Goal: Task Accomplishment & Management: Manage account settings

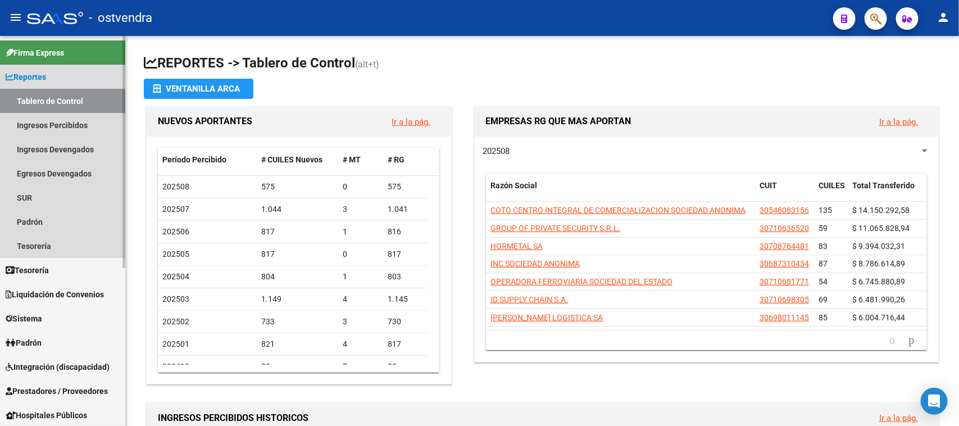
click at [53, 76] on link "Reportes" at bounding box center [62, 77] width 125 height 24
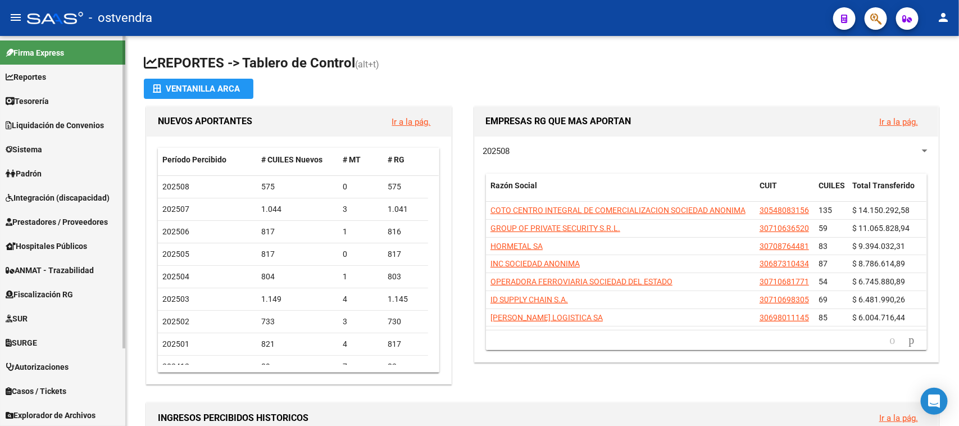
click at [80, 217] on span "Prestadores / Proveedores" at bounding box center [57, 222] width 102 height 12
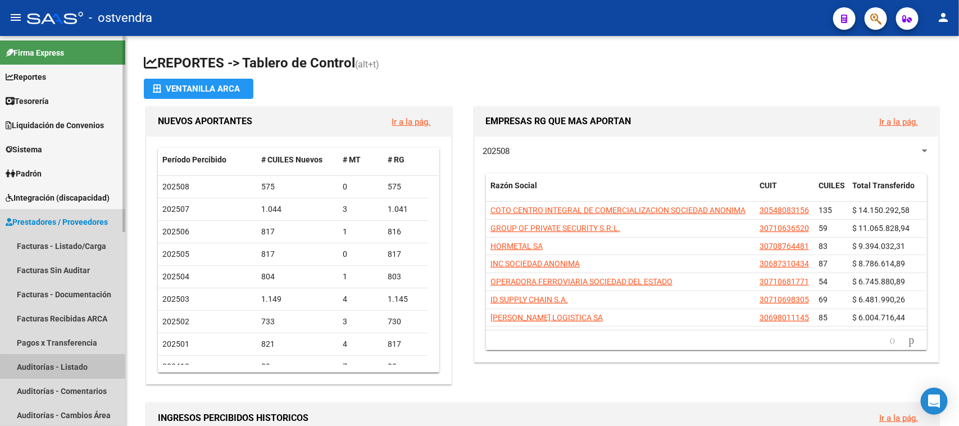
click at [63, 362] on link "Auditorías - Listado" at bounding box center [62, 367] width 125 height 24
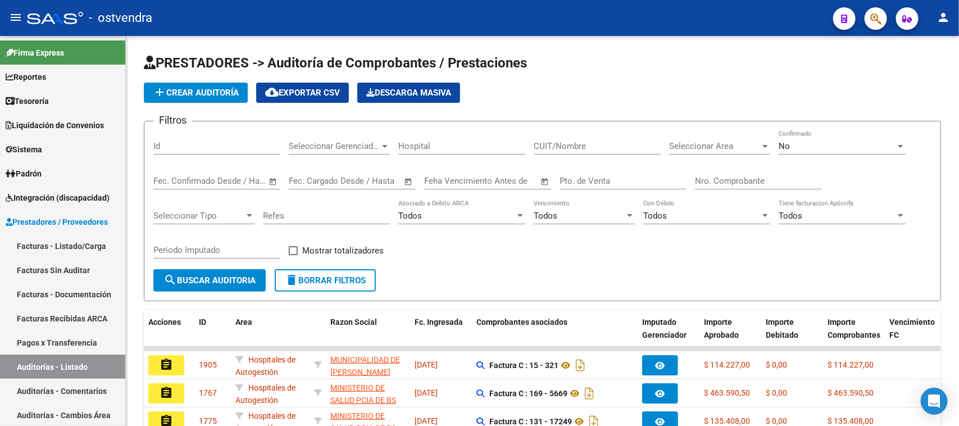
click at [867, 19] on button "button" at bounding box center [876, 18] width 22 height 22
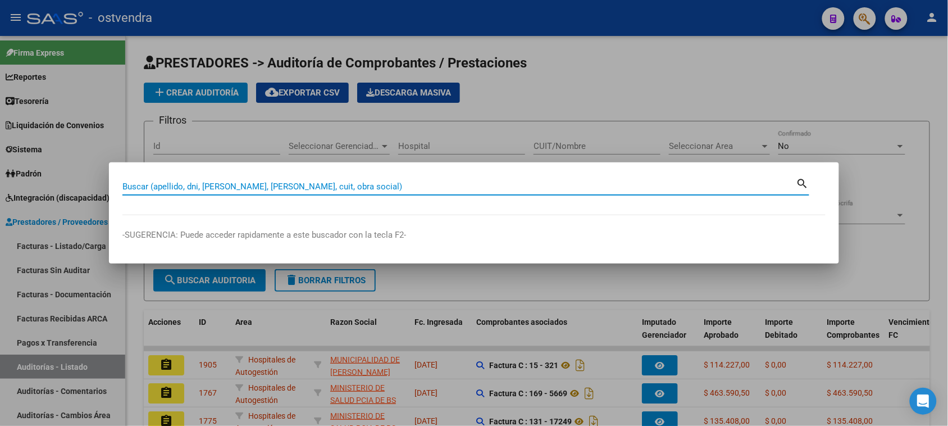
paste input "53759894"
type input "53759894"
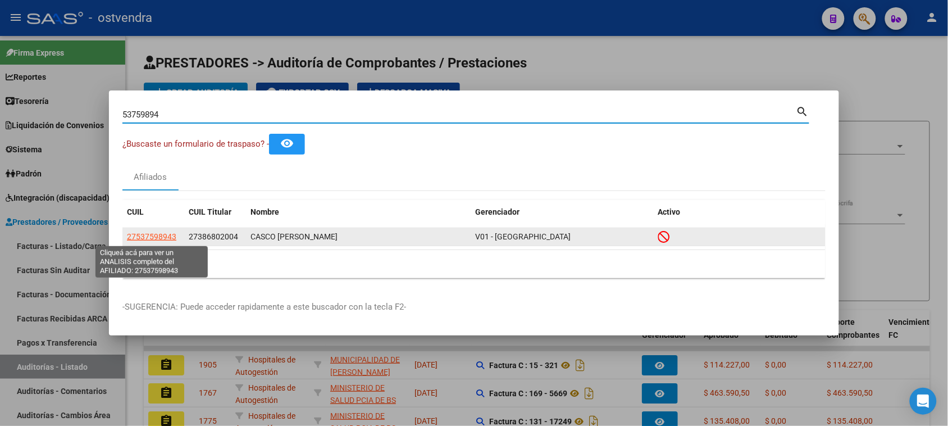
click at [156, 237] on span "27537598943" at bounding box center [151, 236] width 49 height 9
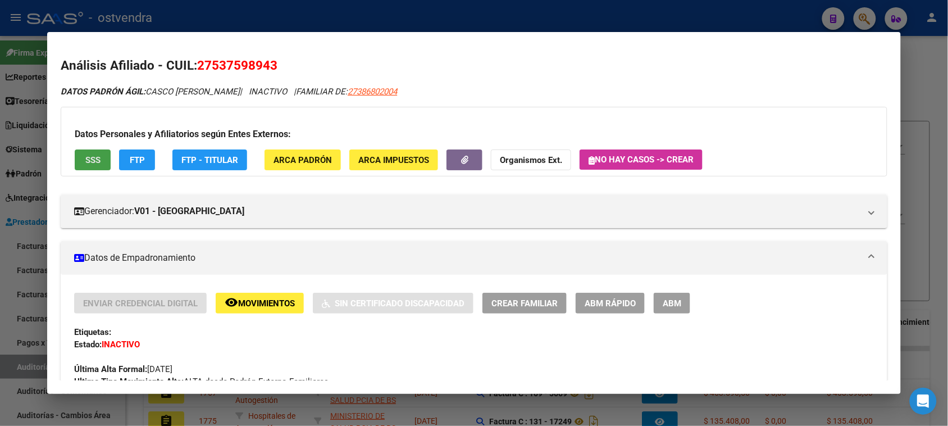
click at [91, 156] on span "SSS" at bounding box center [92, 160] width 15 height 10
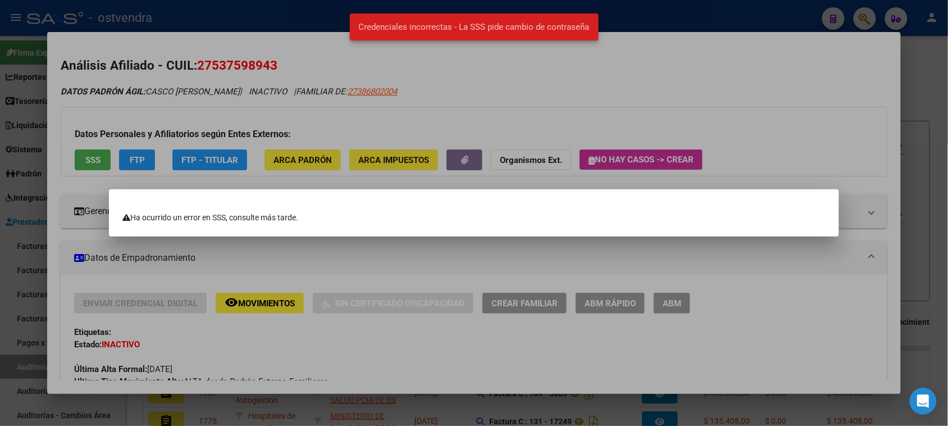
click at [757, 82] on div at bounding box center [474, 213] width 948 height 426
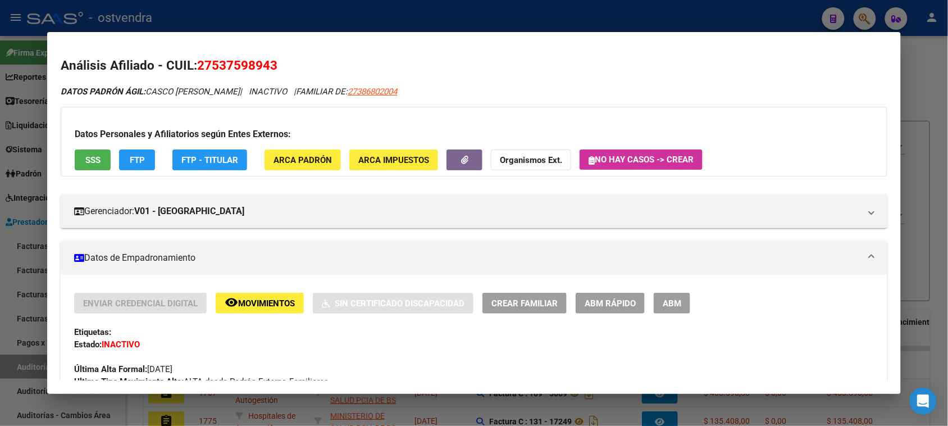
click at [92, 158] on span "SSS" at bounding box center [92, 160] width 15 height 10
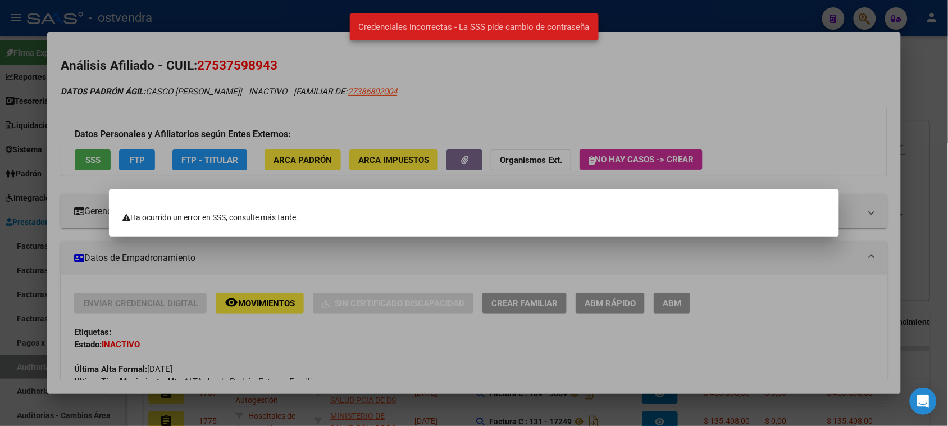
click at [709, 102] on div at bounding box center [474, 213] width 948 height 426
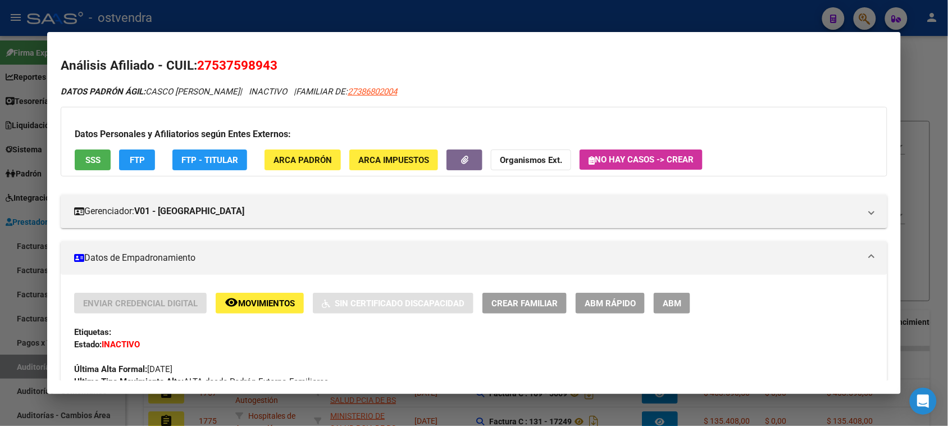
click at [86, 156] on span "SSS" at bounding box center [92, 160] width 15 height 10
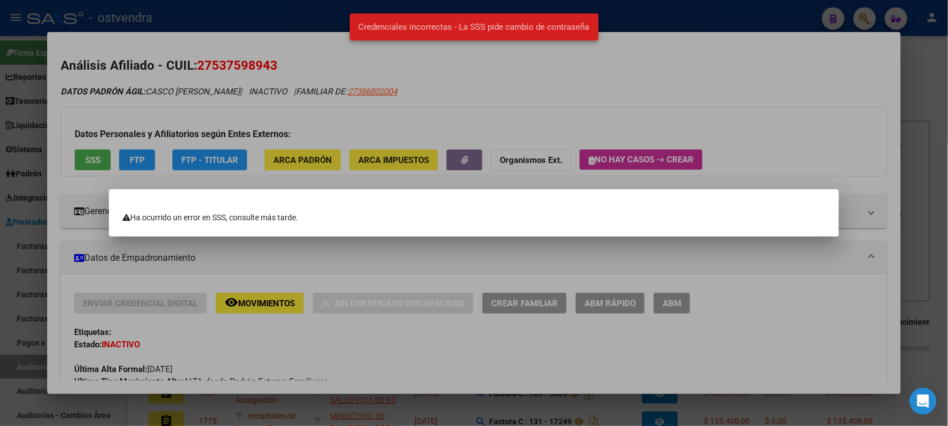
click at [526, 18] on snack-bar-container "Credenciales incorrectas - La SSS pide cambio de contraseña" at bounding box center [474, 26] width 249 height 27
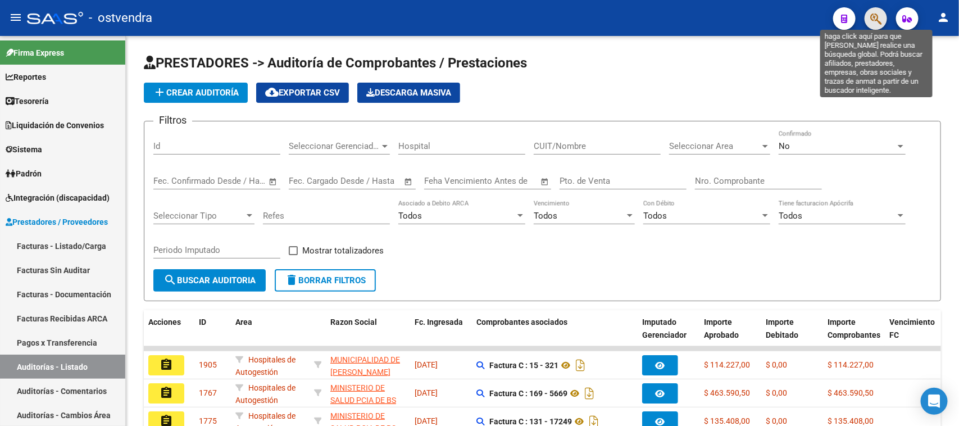
click at [878, 15] on icon "button" at bounding box center [875, 18] width 11 height 13
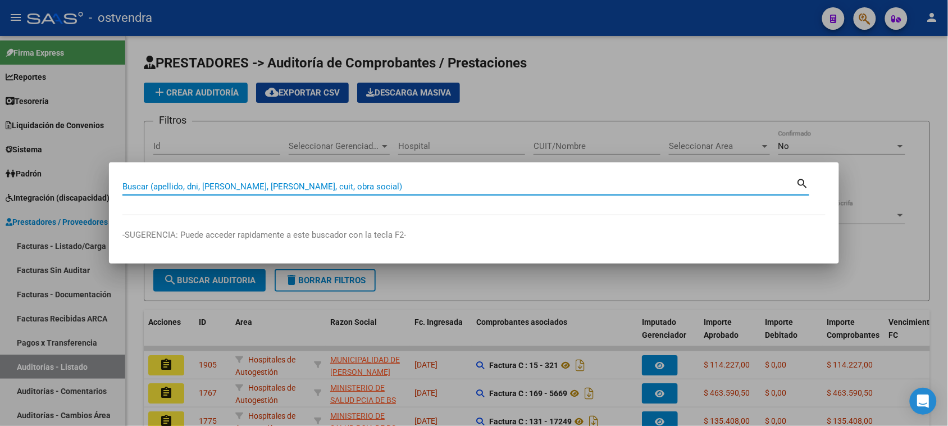
paste input "27537598943"
type input "27537598943"
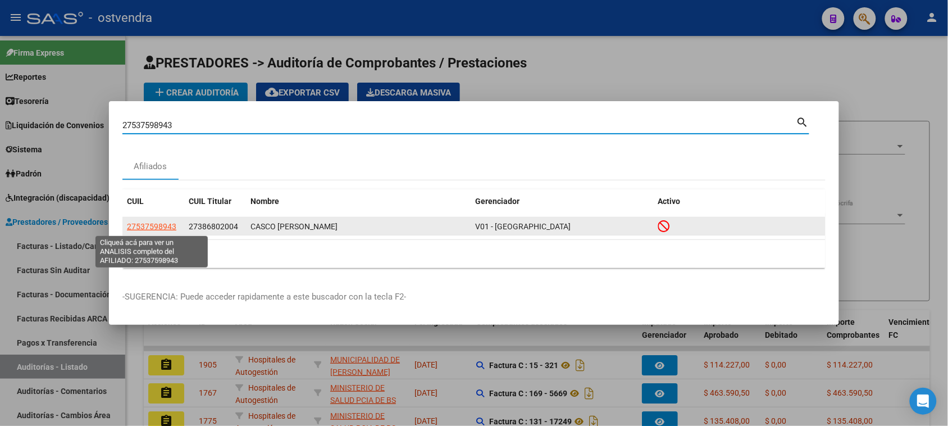
click at [166, 226] on span "27537598943" at bounding box center [151, 226] width 49 height 9
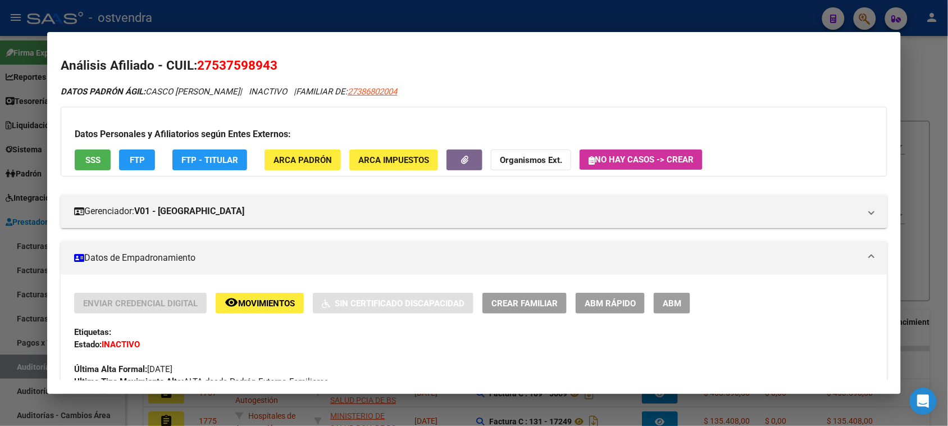
click at [88, 155] on span "SSS" at bounding box center [92, 160] width 15 height 10
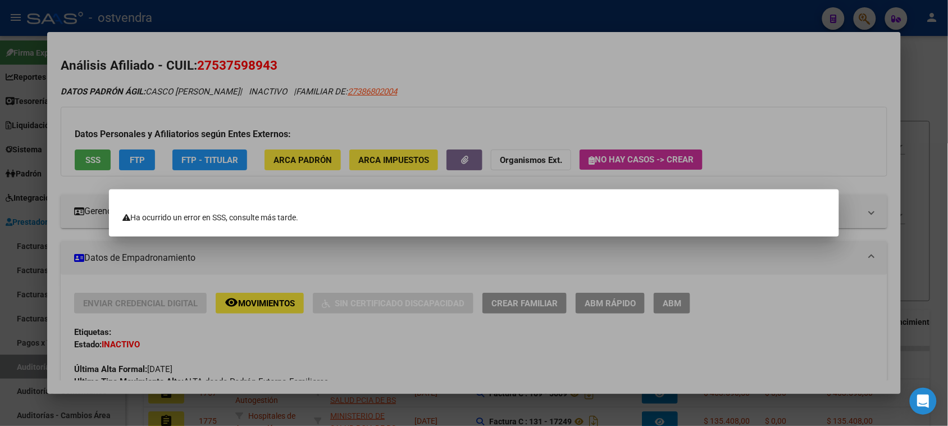
click at [89, 156] on div at bounding box center [474, 213] width 948 height 426
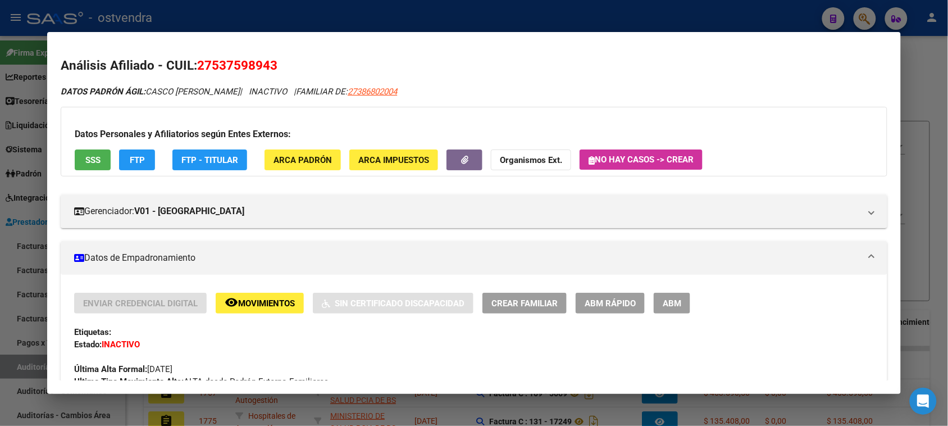
click at [90, 161] on span "SSS" at bounding box center [92, 160] width 15 height 10
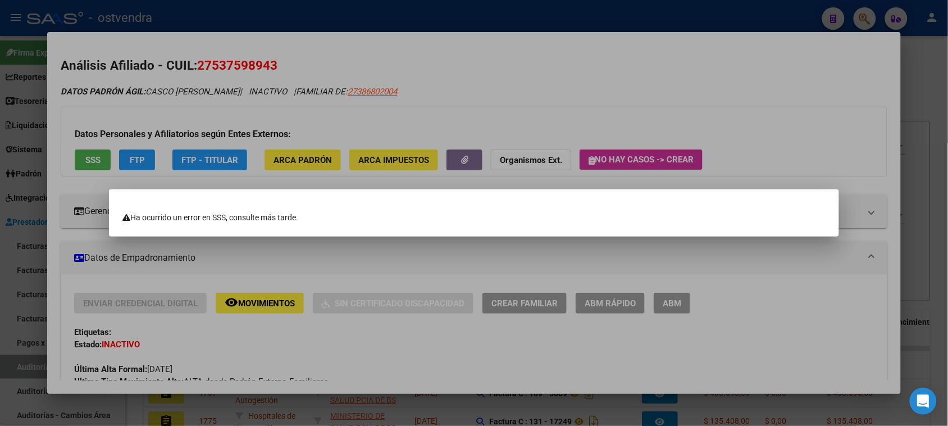
click at [79, 156] on div at bounding box center [474, 213] width 948 height 426
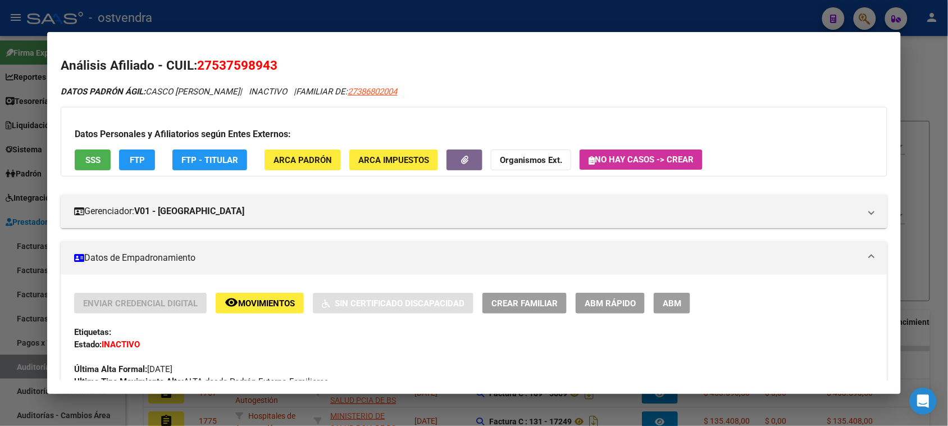
click at [90, 161] on span "SSS" at bounding box center [92, 160] width 15 height 10
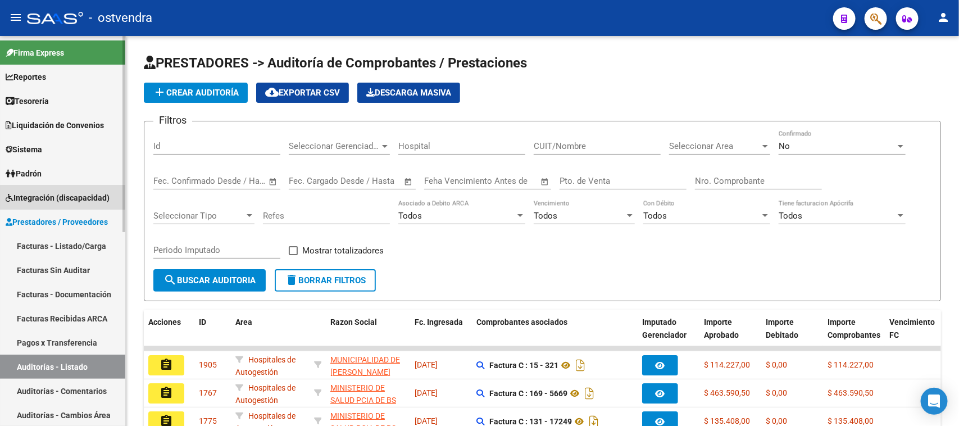
click at [75, 197] on span "Integración (discapacidad)" at bounding box center [58, 198] width 104 height 12
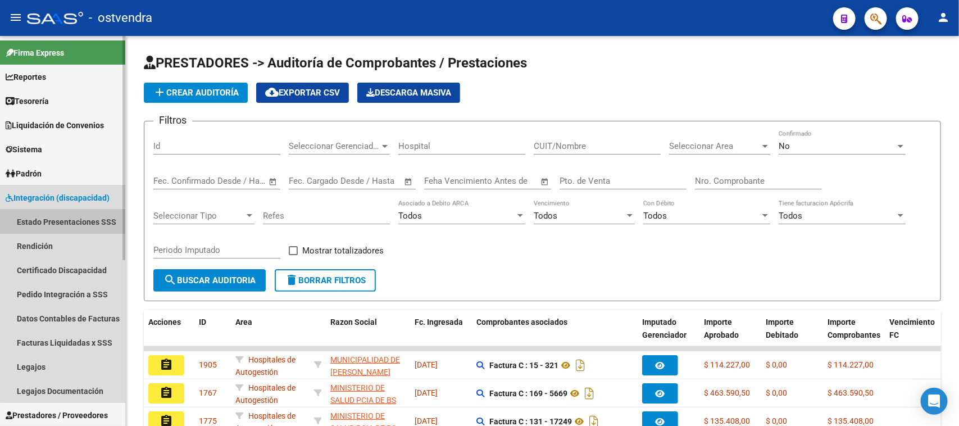
click at [74, 225] on link "Estado Presentaciones SSS" at bounding box center [62, 222] width 125 height 24
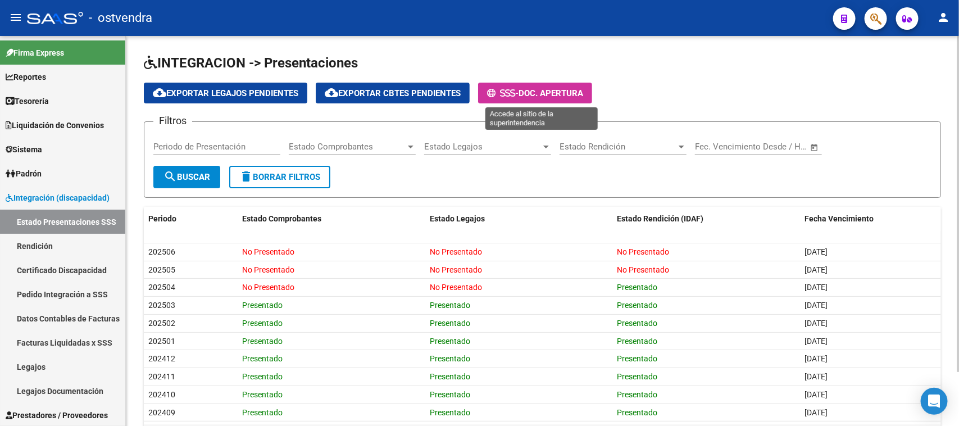
click at [555, 90] on span "Doc. Apertura" at bounding box center [551, 93] width 65 height 10
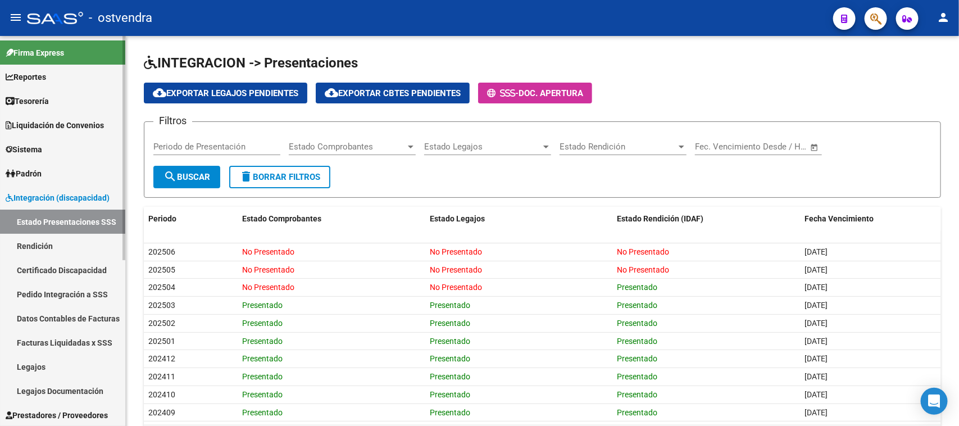
click at [65, 226] on link "Estado Presentaciones SSS" at bounding box center [62, 222] width 125 height 24
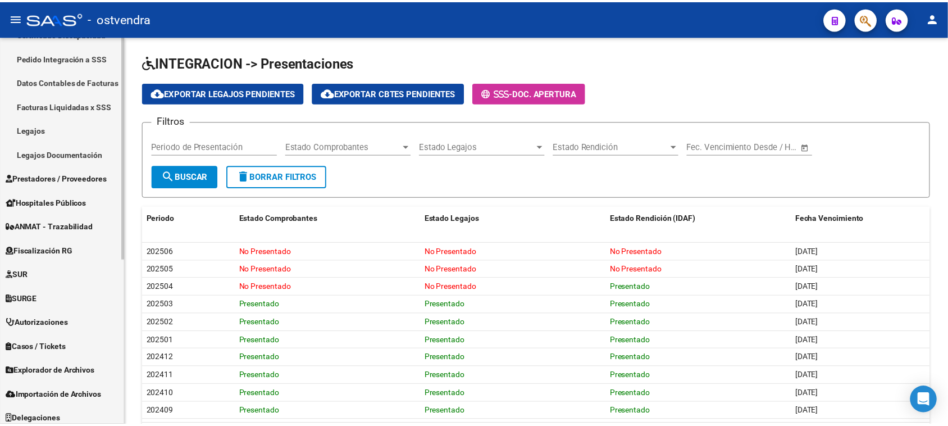
scroll to position [150, 0]
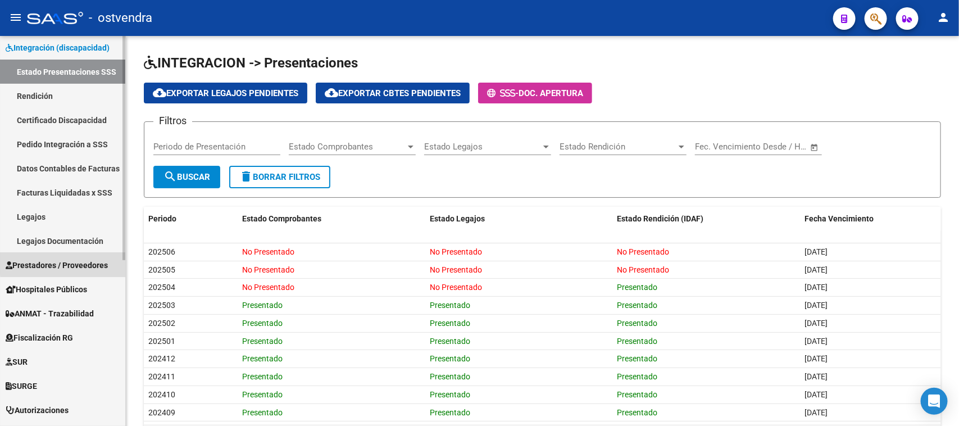
click at [77, 262] on span "Prestadores / Proveedores" at bounding box center [57, 265] width 102 height 12
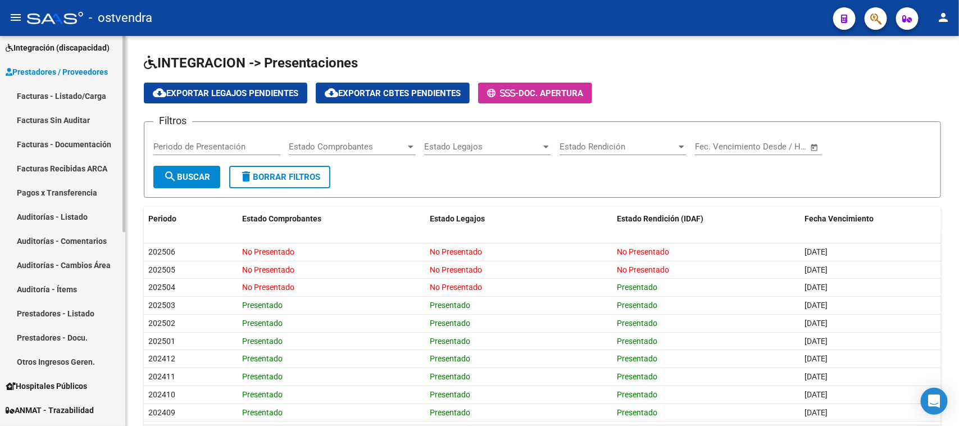
click at [59, 216] on link "Auditorías - Listado" at bounding box center [62, 217] width 125 height 24
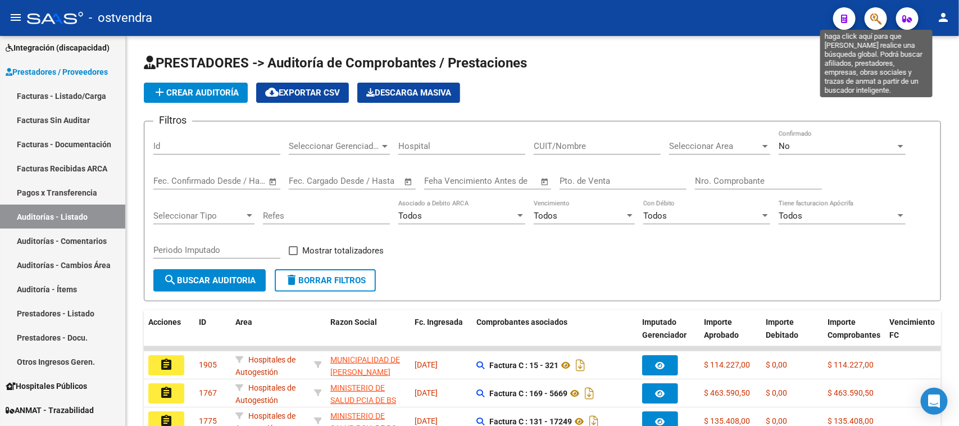
click at [877, 21] on icon "button" at bounding box center [875, 18] width 11 height 13
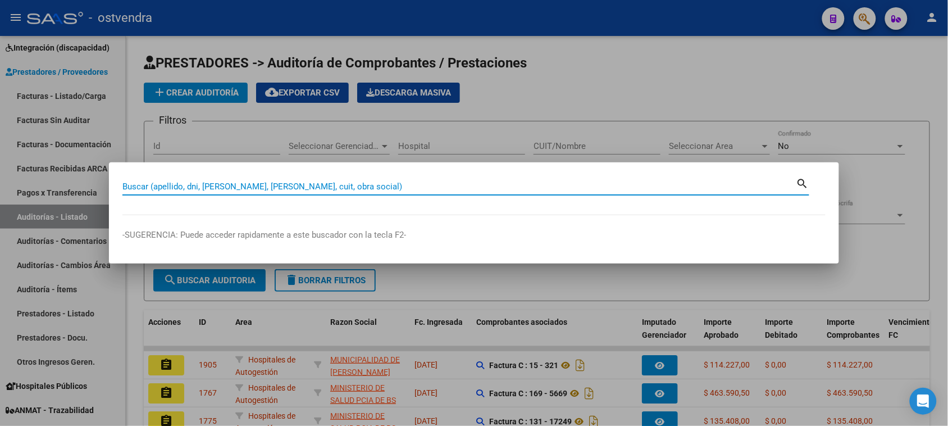
paste input "27537598943"
type input "27537598943"
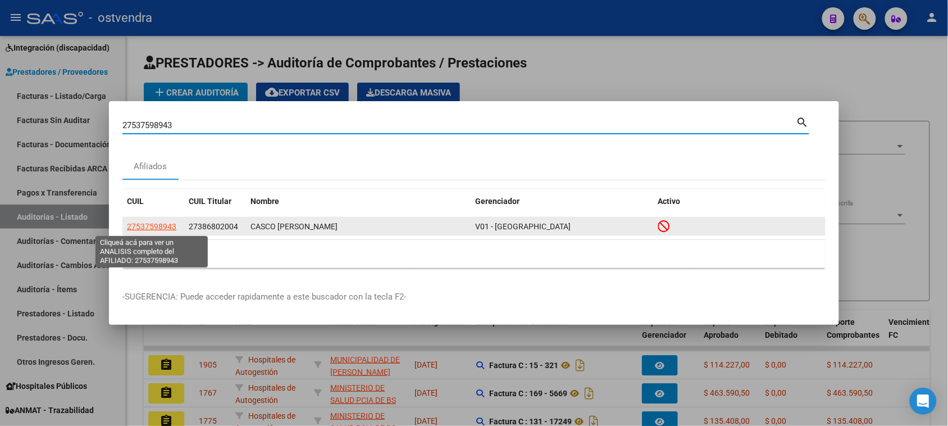
click at [165, 228] on span "27537598943" at bounding box center [151, 226] width 49 height 9
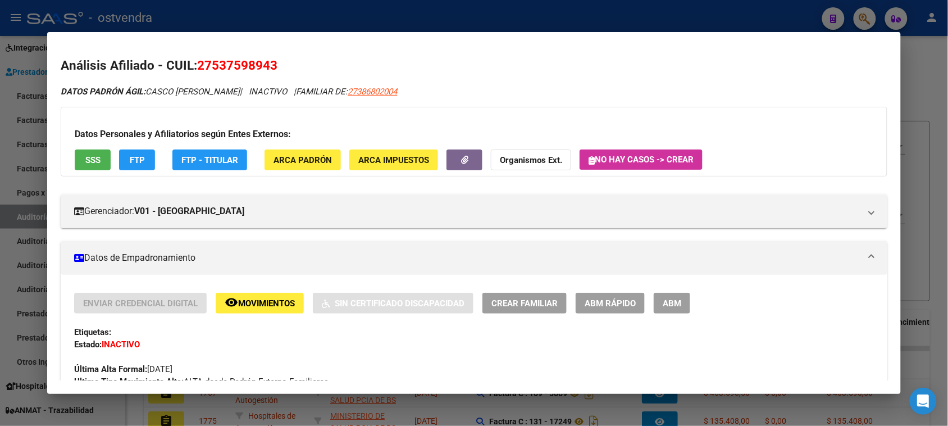
click at [92, 156] on span "SSS" at bounding box center [92, 160] width 15 height 10
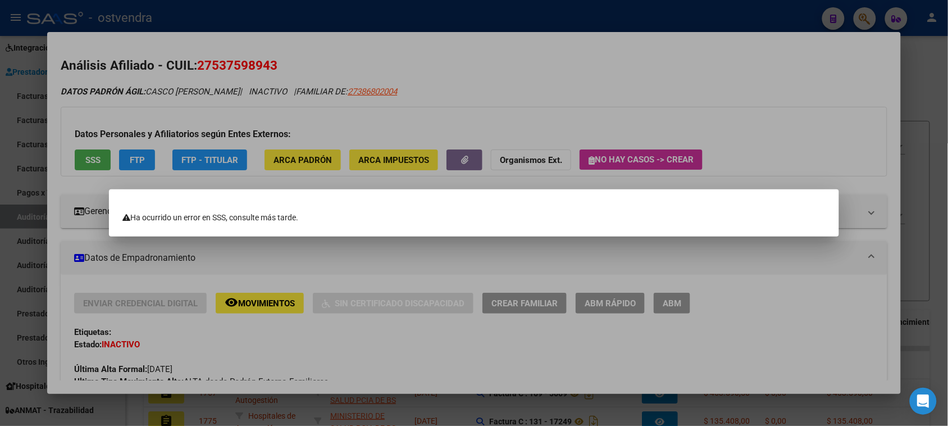
click at [94, 161] on div at bounding box center [474, 213] width 948 height 426
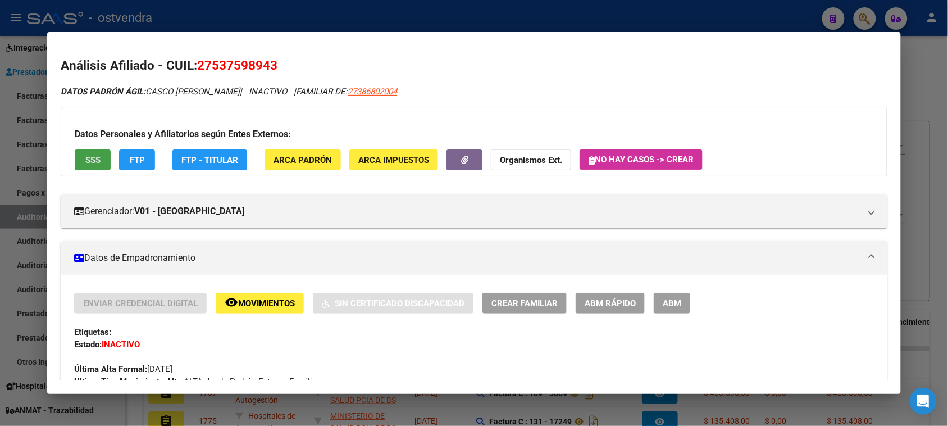
click at [87, 161] on span "SSS" at bounding box center [92, 160] width 15 height 10
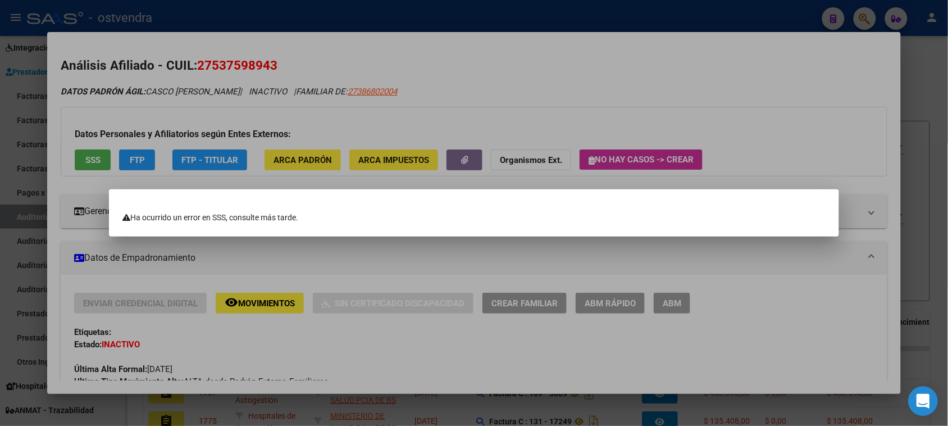
click at [923, 390] on div "Open Intercom Messenger" at bounding box center [924, 402] width 30 height 30
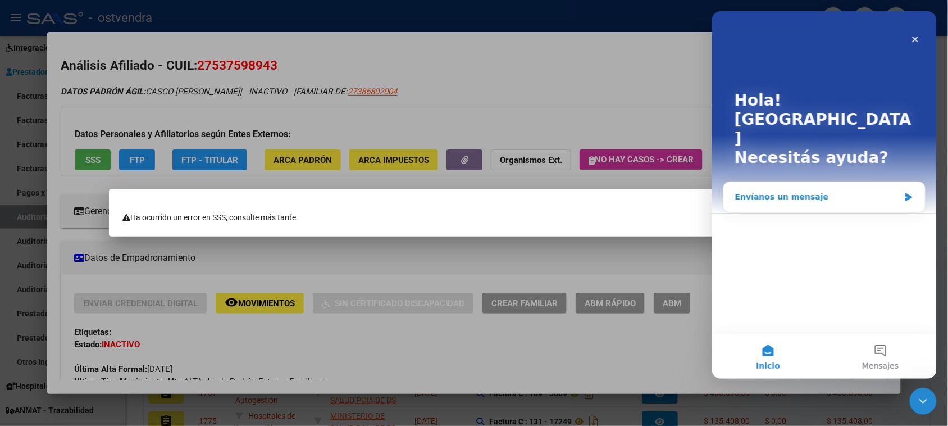
click at [789, 190] on div "Envíanos un mensaje" at bounding box center [817, 196] width 165 height 12
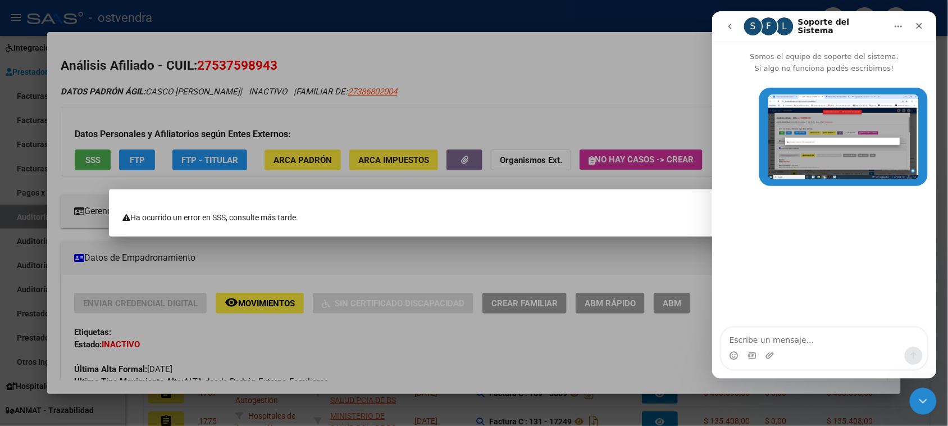
click at [780, 339] on textarea "Escribe un mensaje..." at bounding box center [824, 336] width 206 height 19
type textarea "Estimadas, buen d"
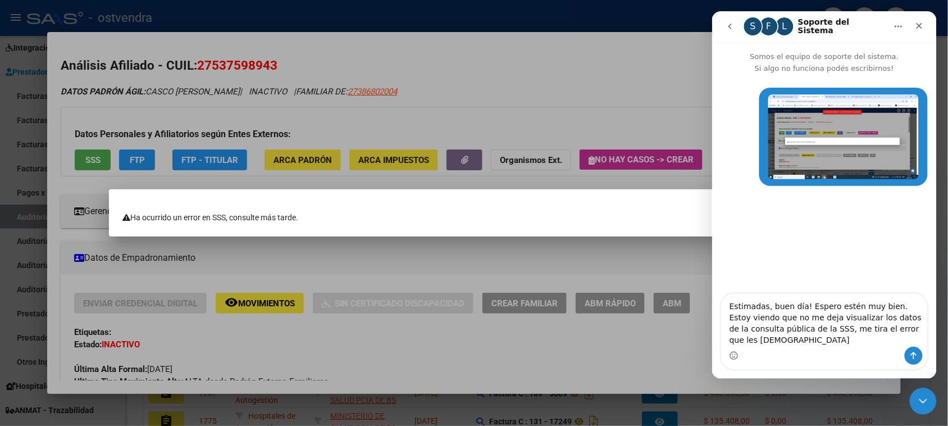
type textarea "Estimadas, buen día! Espero estén muy bien. Estoy viendo que no me deja visuali…"
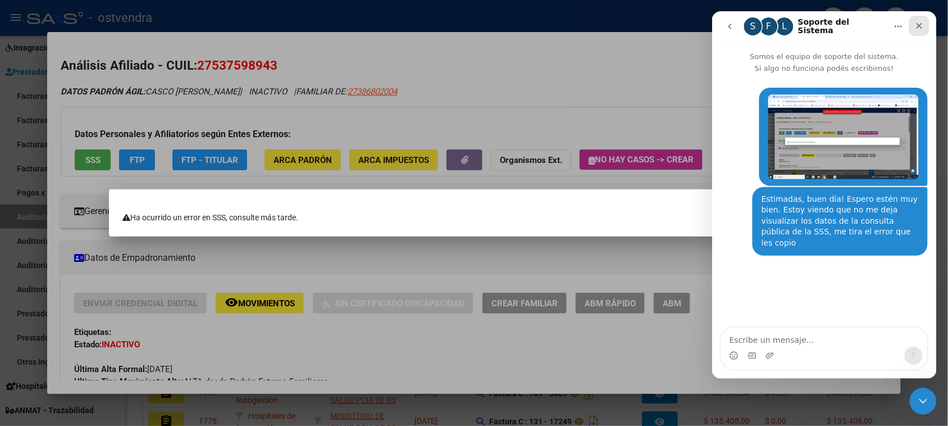
click at [918, 21] on icon "Cerrar" at bounding box center [919, 25] width 9 height 9
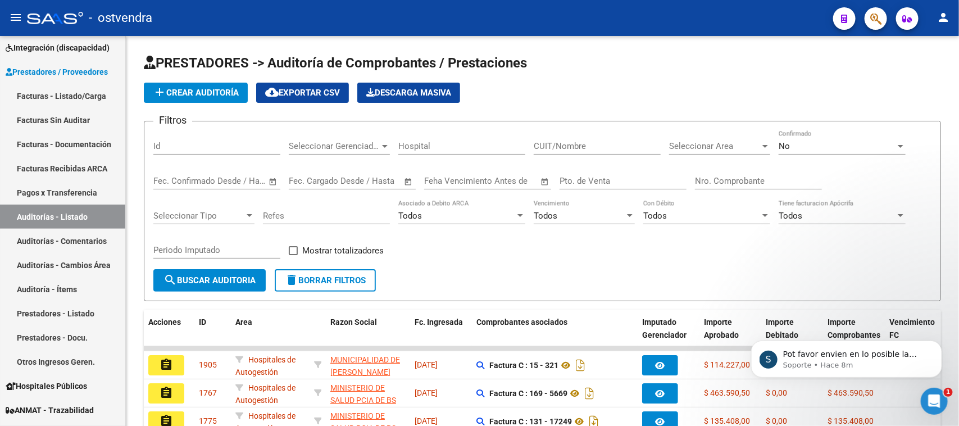
scroll to position [150, 0]
click at [930, 411] on div "Abrir Intercom Messenger" at bounding box center [932, 399] width 37 height 37
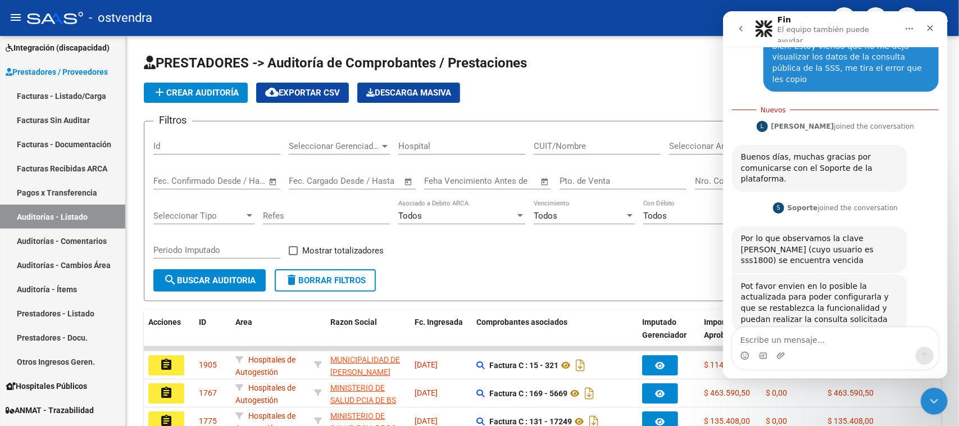
scroll to position [169, 0]
type textarea "No hubo cambio de contraseña"
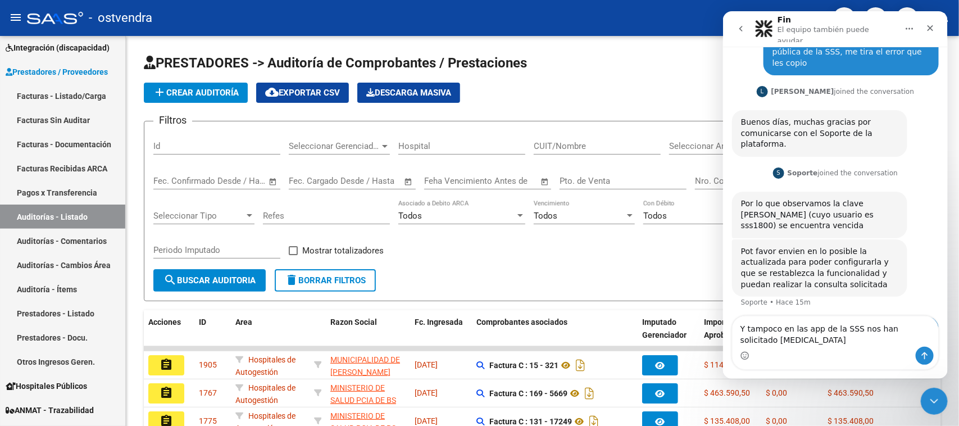
scroll to position [195, 0]
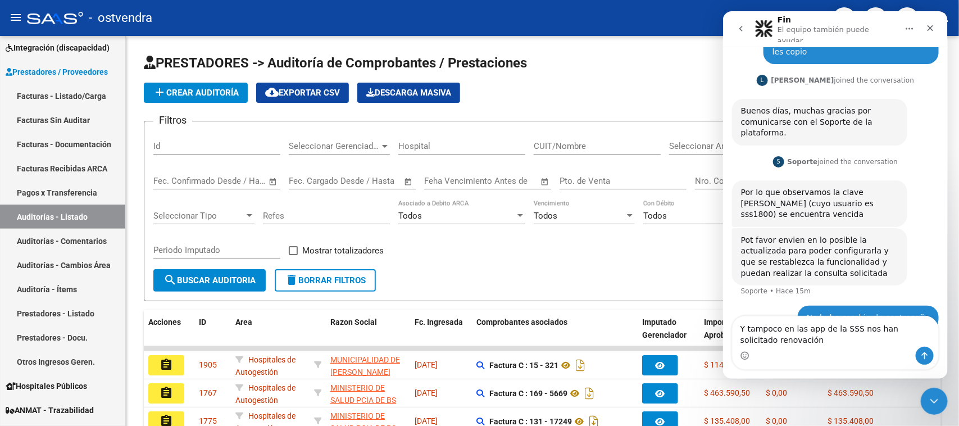
type textarea "Y tampoco en las app de la SSS nos han solicitado renovación"
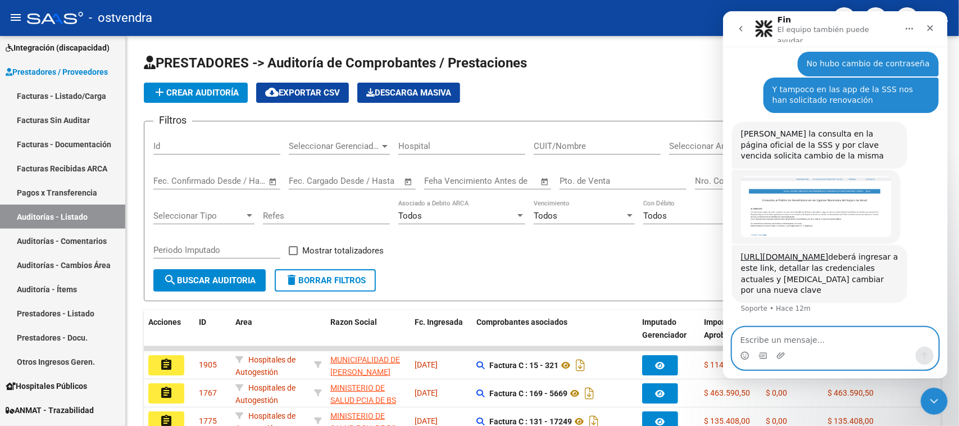
scroll to position [399, 0]
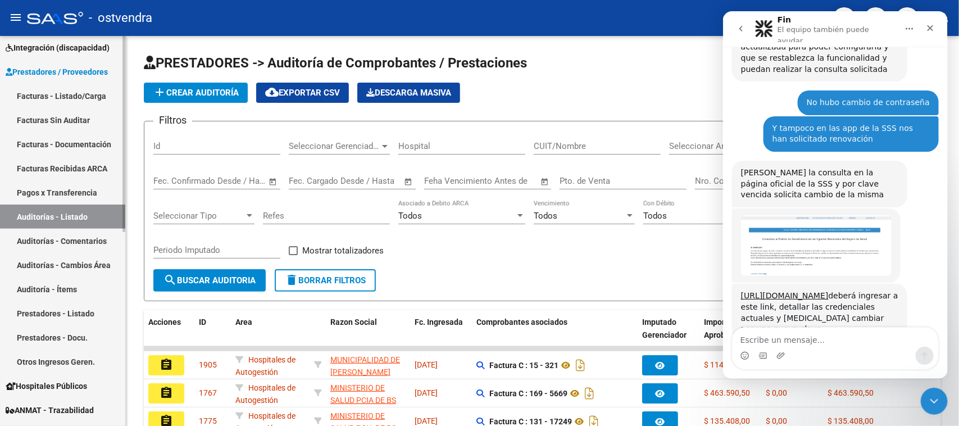
click at [92, 214] on link "Auditorías - Listado" at bounding box center [62, 217] width 125 height 24
click at [611, 258] on div "Filtros Id Seleccionar Gerenciador Seleccionar Gerenciador Hospital CUIT/Nombre…" at bounding box center [542, 199] width 778 height 139
click at [701, 180] on input "Nro. Comprobante" at bounding box center [758, 181] width 127 height 10
paste input "17798"
type input "17798"
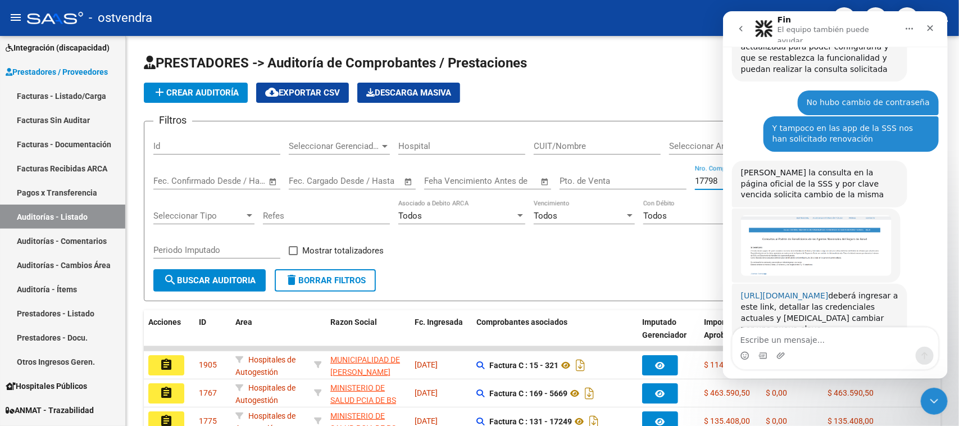
click at [796, 291] on link "https://seguro.sssalud.gob.ar/" at bounding box center [784, 295] width 88 height 9
click at [785, 291] on link "https://seguro.sssalud.gob.ar/" at bounding box center [784, 295] width 88 height 9
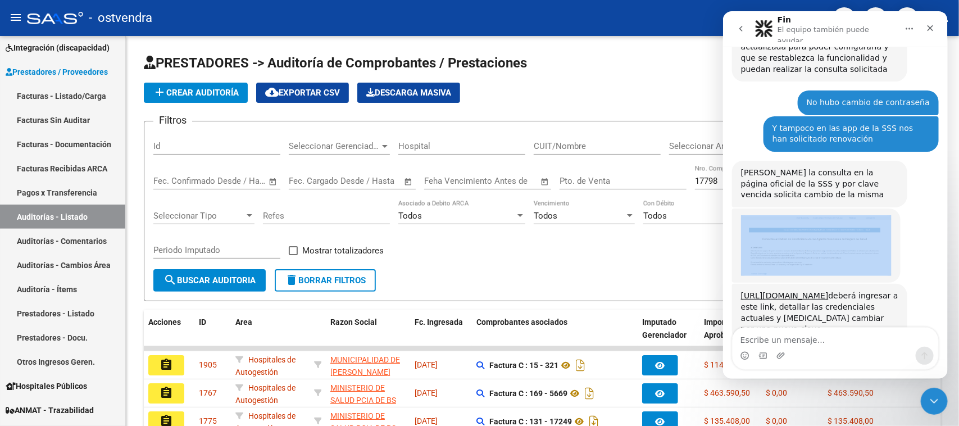
drag, startPoint x: 939, startPoint y: 255, endPoint x: 948, endPoint y: 217, distance: 38.7
click html "Fin El equipo también puede ayudar Somos el equipo de soporte del sistema. Si a…"
click at [921, 235] on div "Soporte • Hace 16m" at bounding box center [835, 246] width 207 height 76
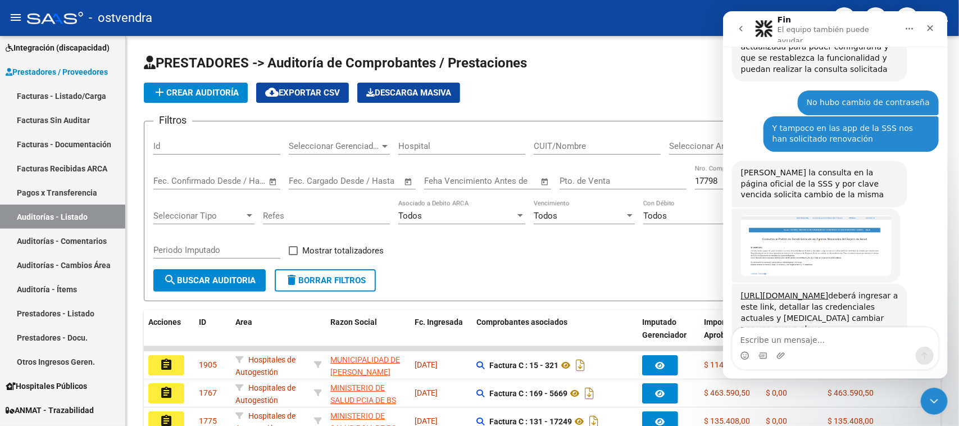
scroll to position [329, 0]
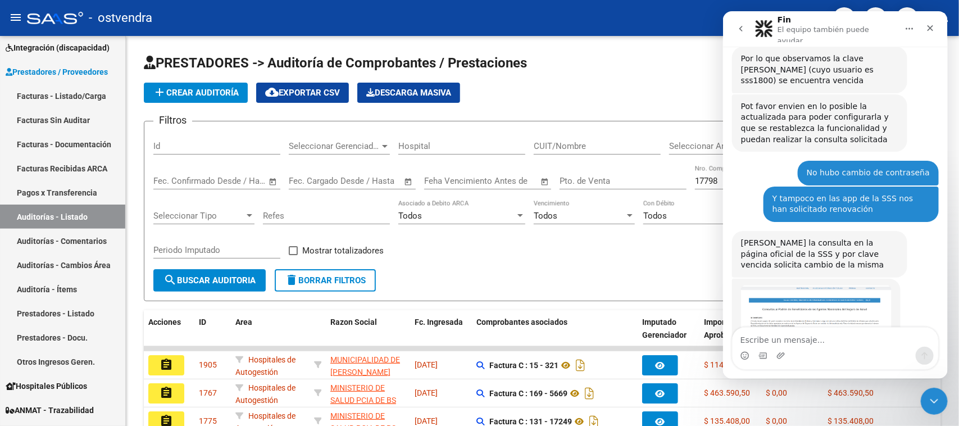
click at [811, 285] on img "Soporte dice…" at bounding box center [815, 315] width 151 height 61
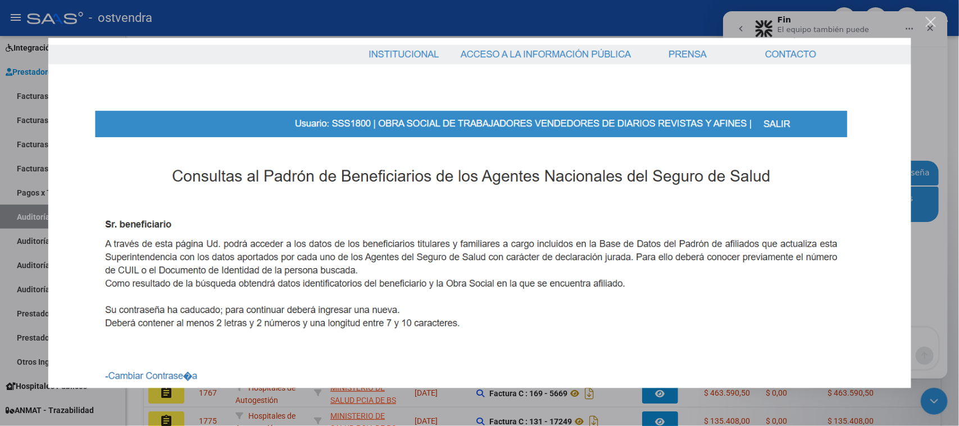
click at [931, 21] on div "Cerrar" at bounding box center [931, 22] width 11 height 11
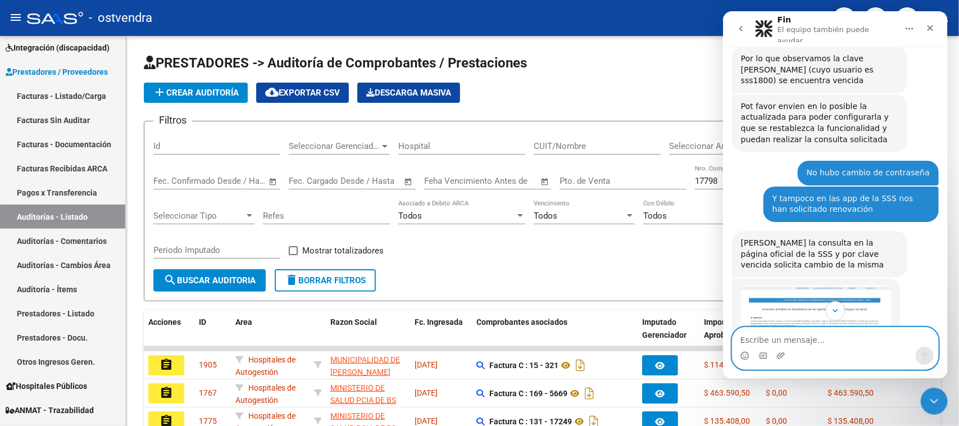
click at [796, 338] on textarea "Escribe un mensaje..." at bounding box center [835, 337] width 206 height 19
type textarea "m"
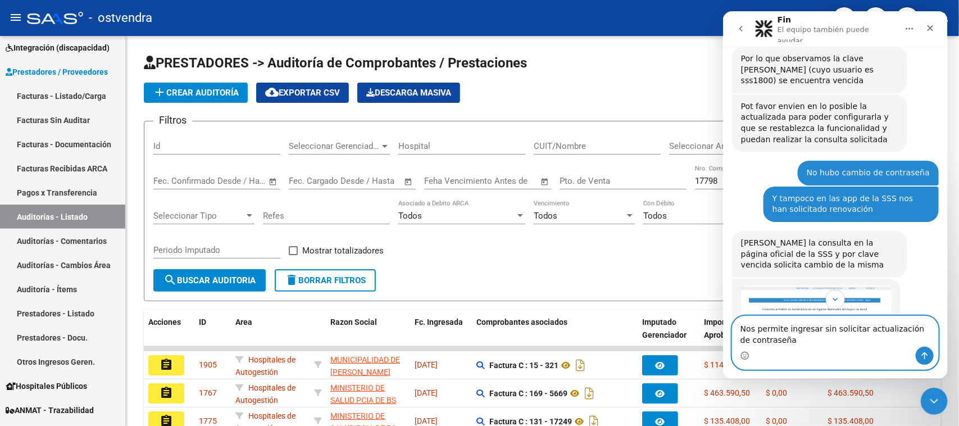
paste textarea "Escribe un mensaje..."
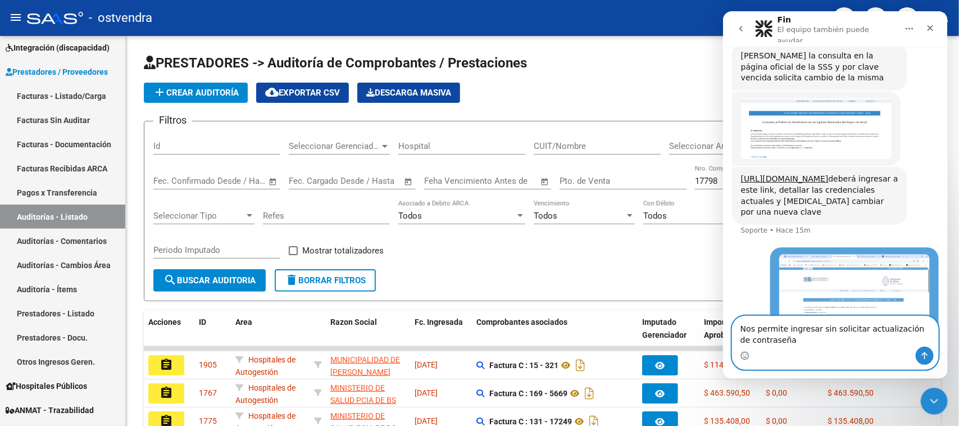
scroll to position [517, 0]
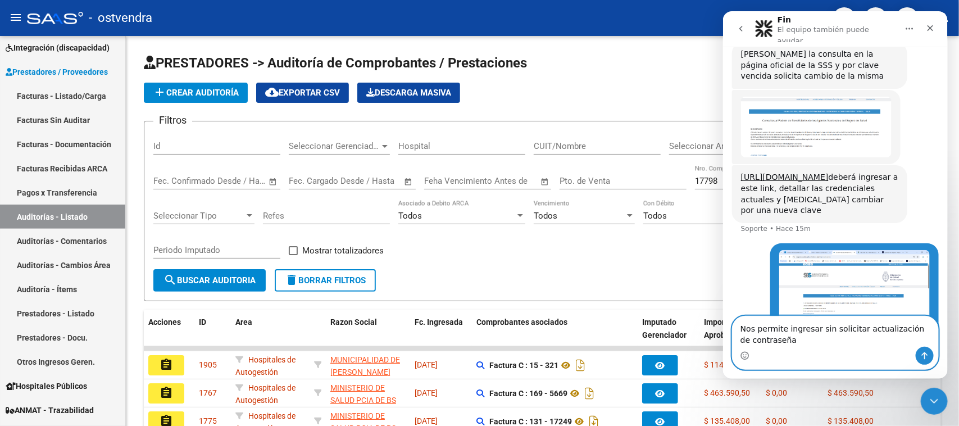
type textarea "Nos permite ingresar sin solicitar actualización de contraseña"
click at [929, 353] on button "Enviar un mensaje…" at bounding box center [924, 356] width 18 height 18
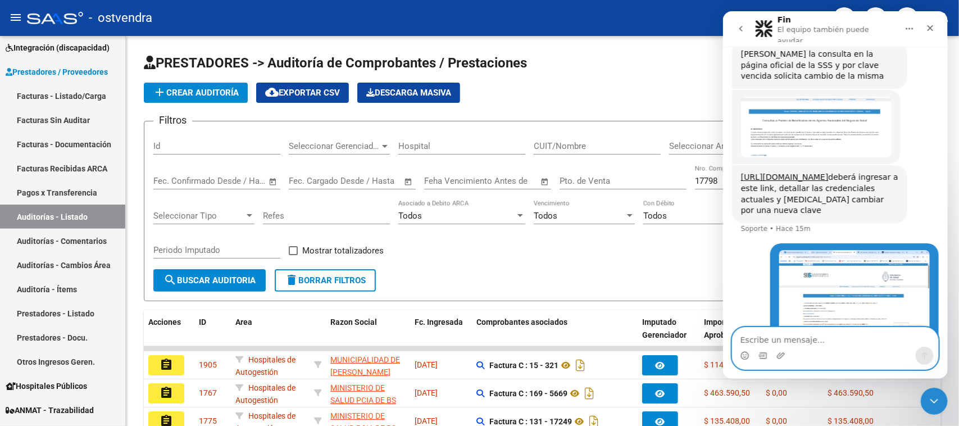
scroll to position [543, 0]
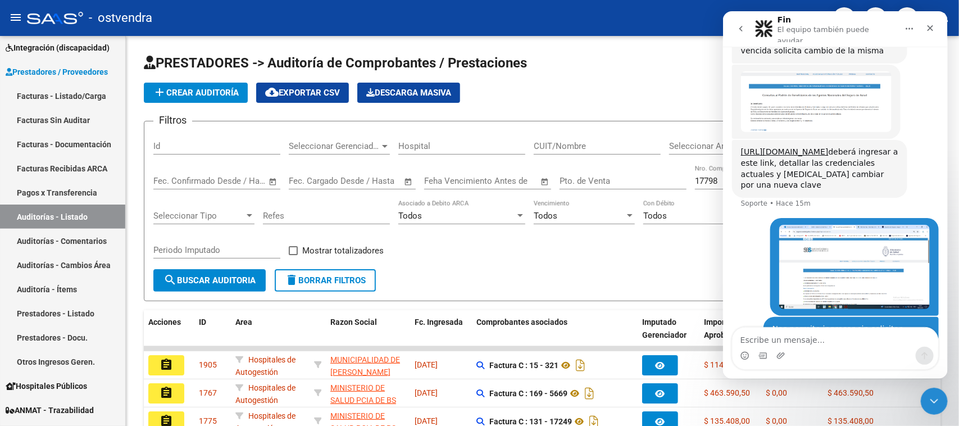
click at [827, 71] on img "Soporte dice…" at bounding box center [815, 101] width 151 height 61
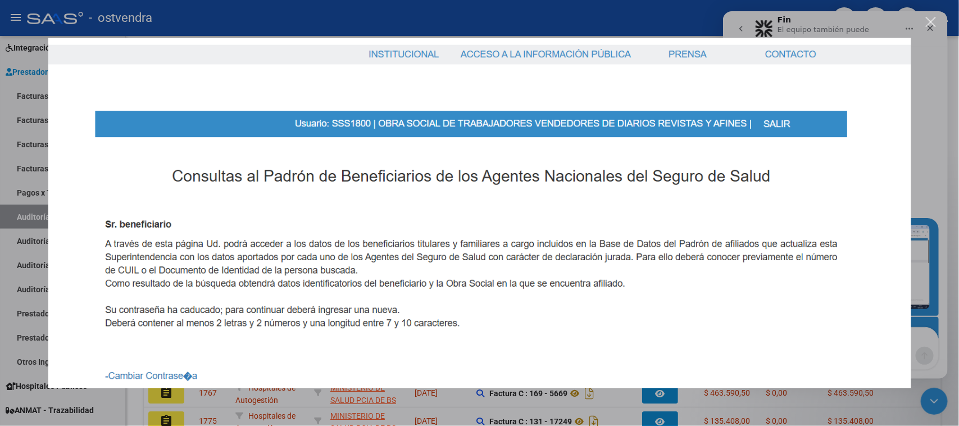
scroll to position [0, 0]
click at [934, 21] on div "Cerrar" at bounding box center [931, 22] width 11 height 11
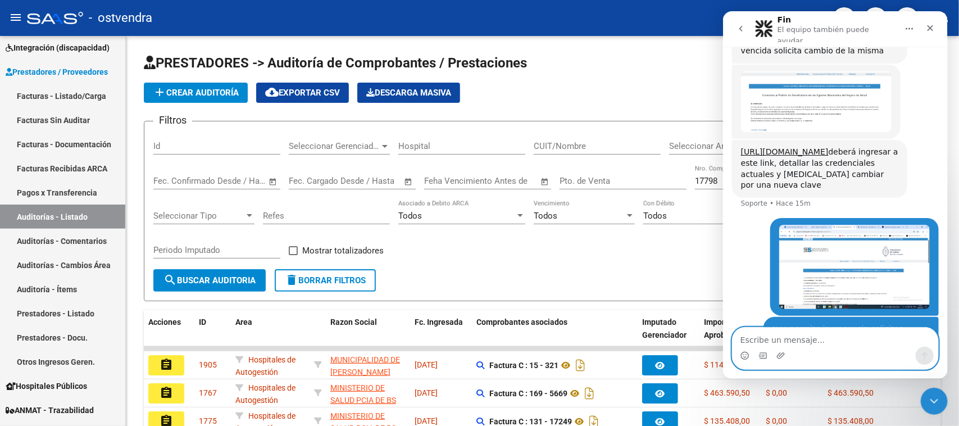
click at [797, 338] on textarea "Escribe un mensaje..." at bounding box center [835, 337] width 206 height 19
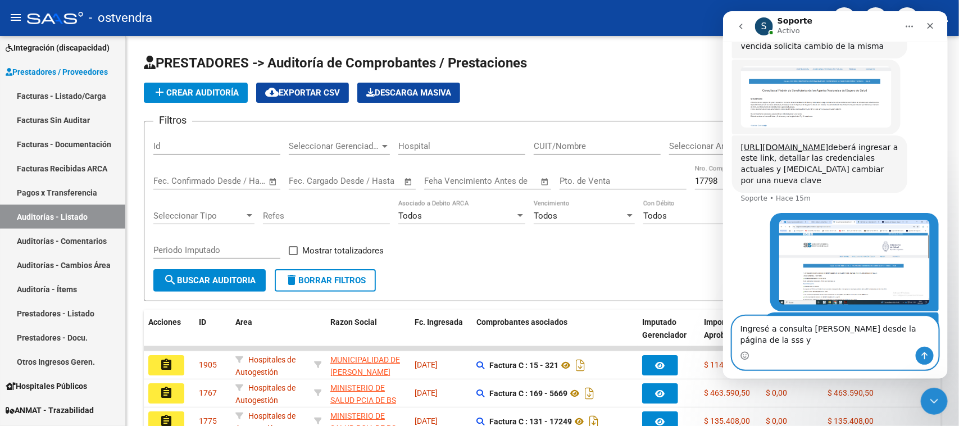
scroll to position [554, 0]
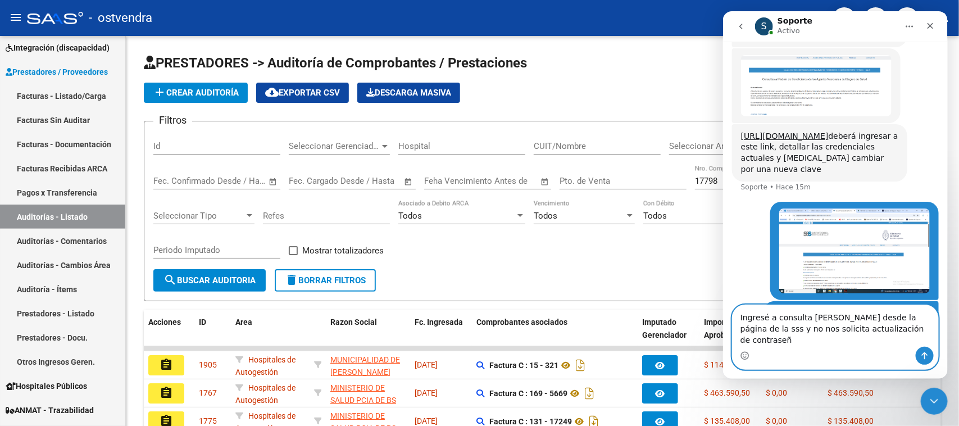
type textarea "Ingresé a consulta de padrón desde la página de la sss y no nos solicita actual…"
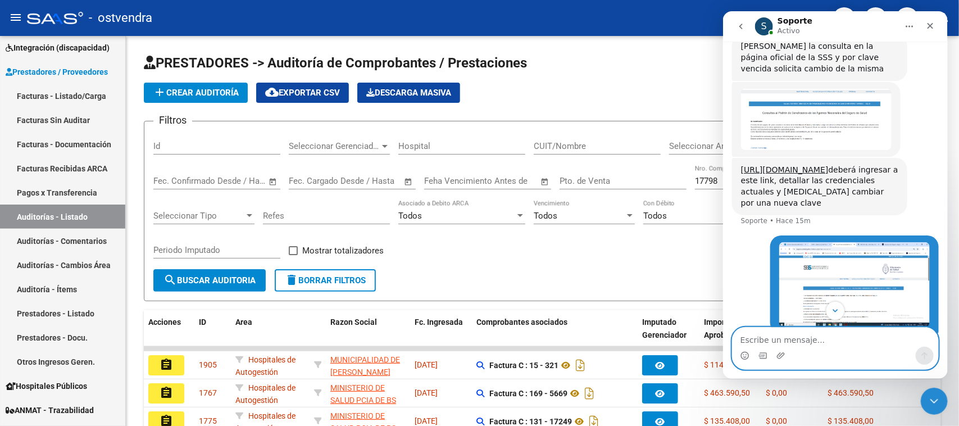
scroll to position [450, 0]
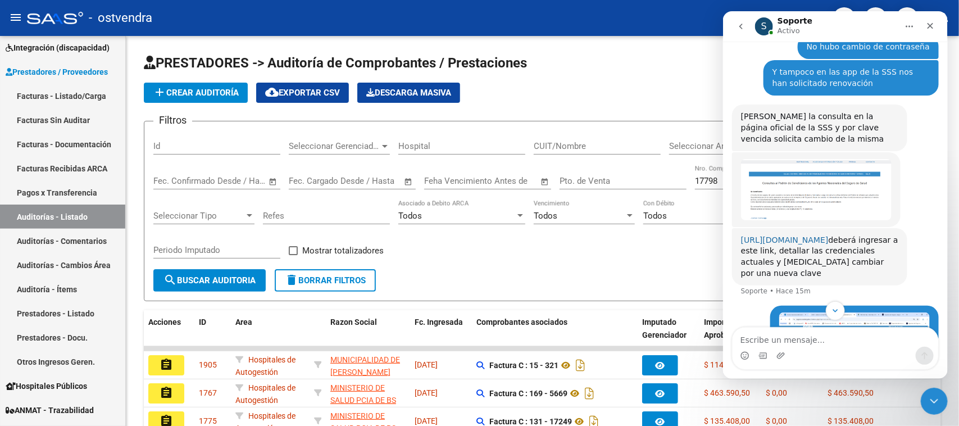
click at [774, 235] on link "https://seguro.sssalud.gob.ar/" at bounding box center [784, 239] width 88 height 9
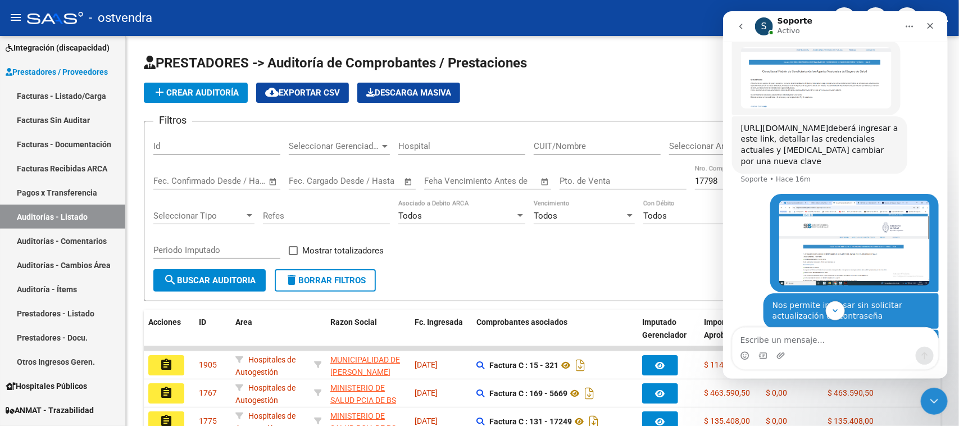
scroll to position [590, 0]
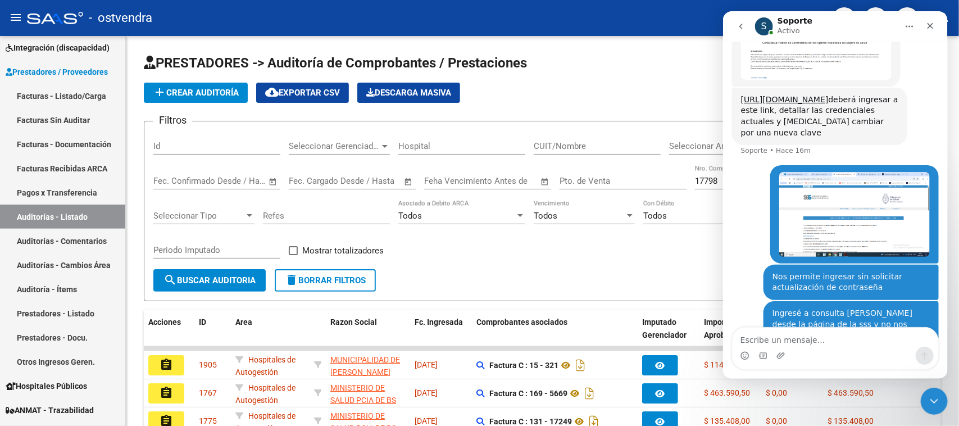
click at [785, 102] on div "https://seguro.sssalud.gob.ar/ deberá ingresar a este link, detallar las creden…" at bounding box center [818, 116] width 157 height 44
click at [873, 172] on img "Bibiana dice…" at bounding box center [854, 214] width 151 height 85
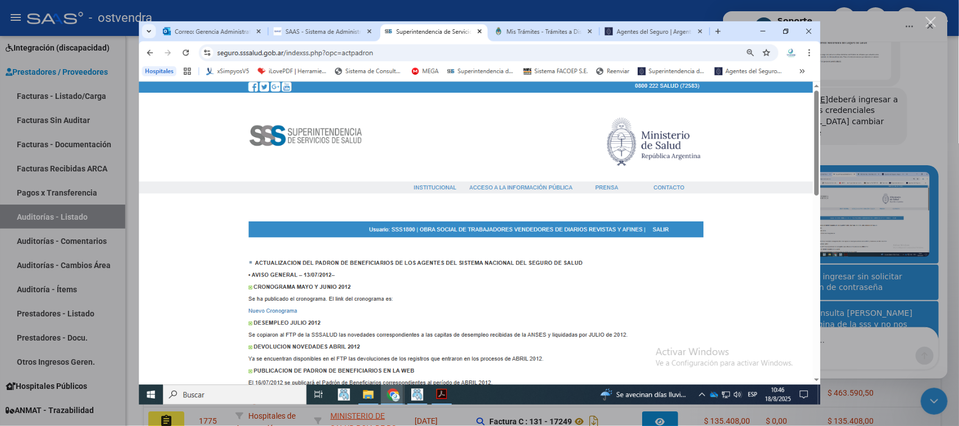
scroll to position [0, 0]
click at [619, 302] on img "Cerrar" at bounding box center [480, 212] width 682 height 383
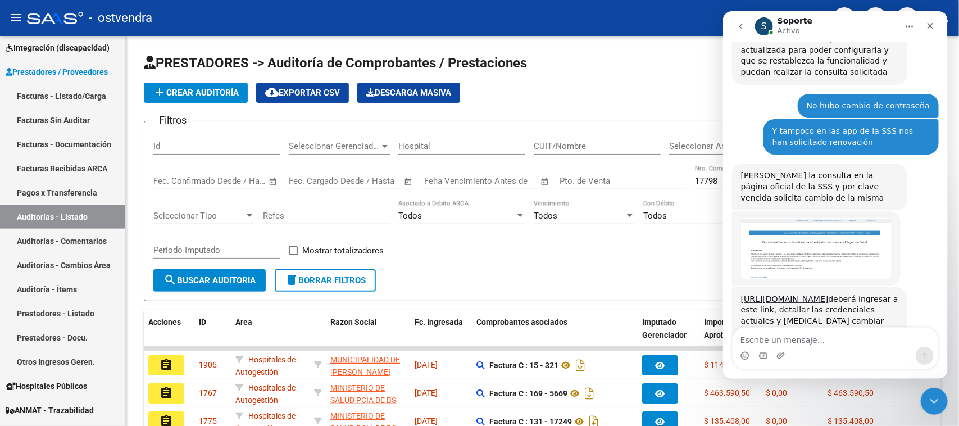
scroll to position [380, 0]
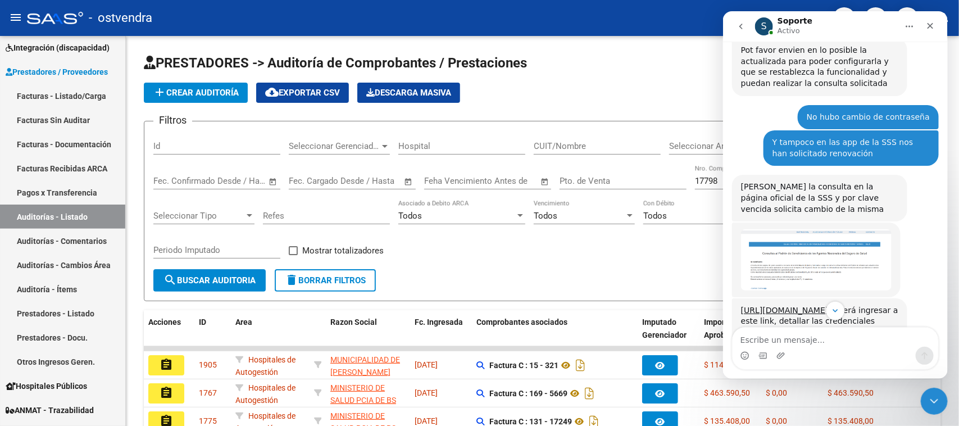
click at [800, 229] on img "Soporte dice…" at bounding box center [815, 259] width 151 height 61
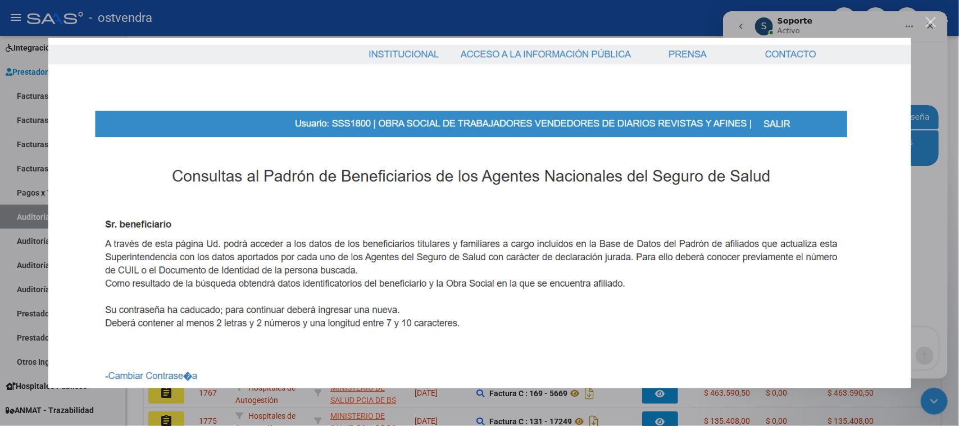
drag, startPoint x: 78, startPoint y: 217, endPoint x: 799, endPoint y: 228, distance: 722.0
click at [799, 228] on img "Cerrar" at bounding box center [479, 213] width 863 height 350
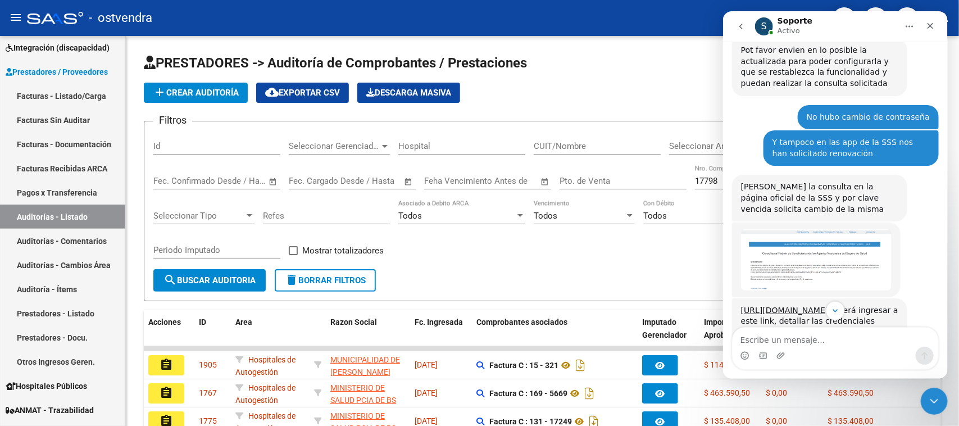
click at [796, 229] on img "Soporte dice…" at bounding box center [815, 259] width 151 height 61
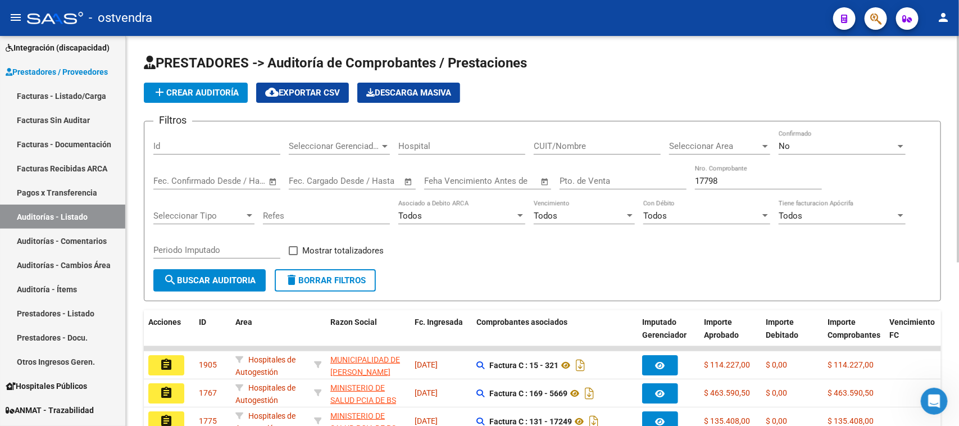
click at [714, 284] on form "Filtros Id Seleccionar Gerenciador Seleccionar Gerenciador Hospital CUIT/Nombre…" at bounding box center [542, 211] width 797 height 180
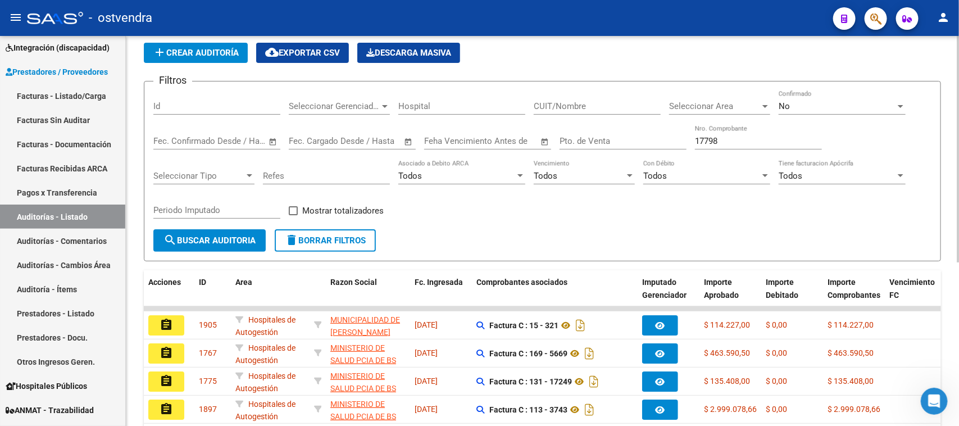
scroll to position [70, 0]
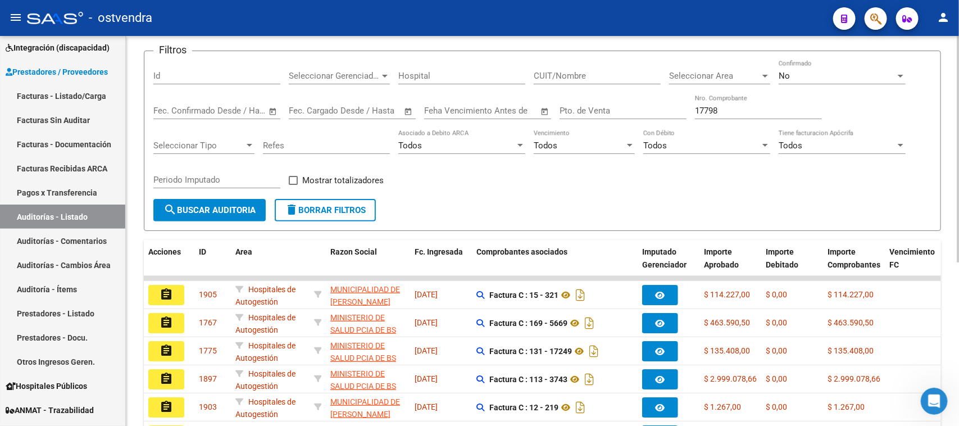
click at [240, 199] on button "search Buscar Auditoria" at bounding box center [209, 210] width 112 height 22
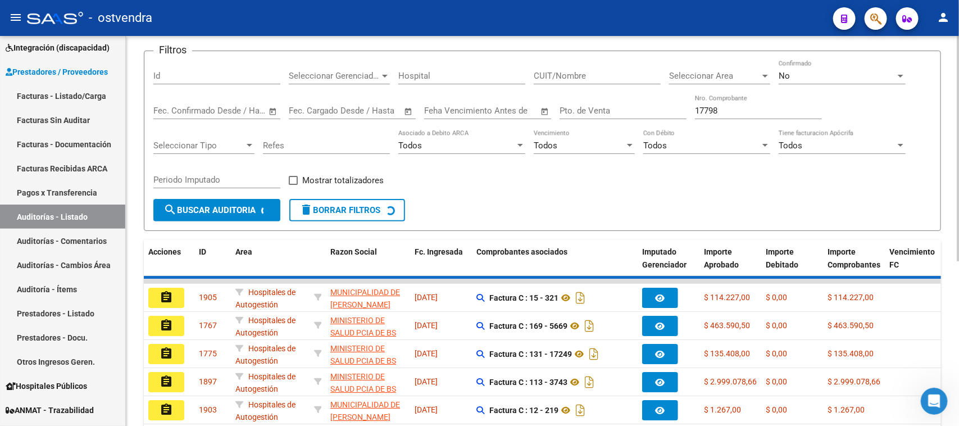
scroll to position [30, 0]
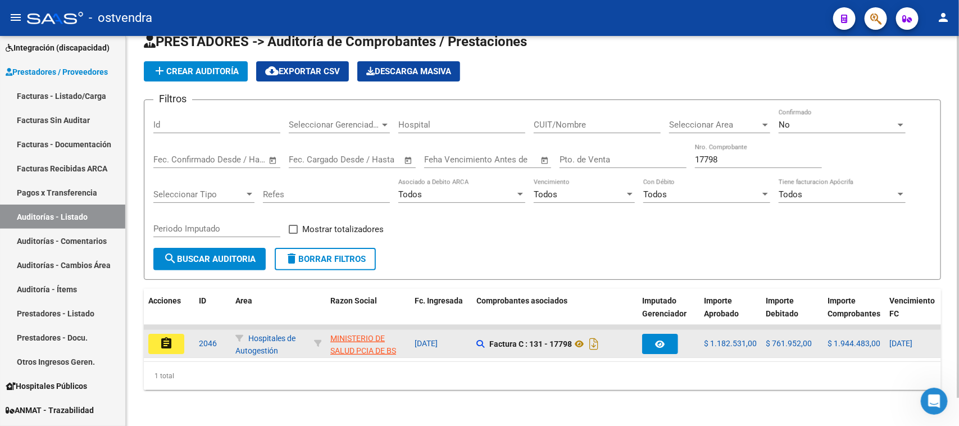
click at [172, 337] on mat-icon "assignment" at bounding box center [166, 343] width 13 height 13
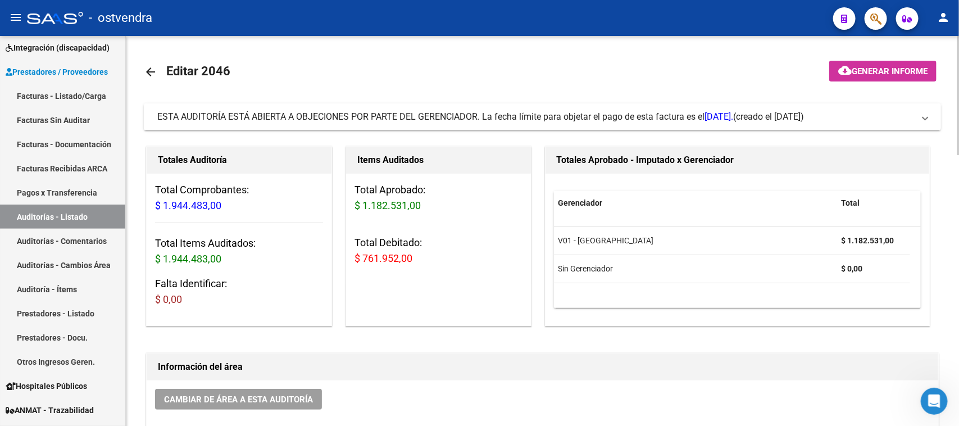
click at [506, 121] on span "ESTA AUDITORÍA ESTÁ ABIERTA A OBJECIONES POR PARTE DEL GERENCIADOR. La fecha lí…" at bounding box center [445, 116] width 576 height 11
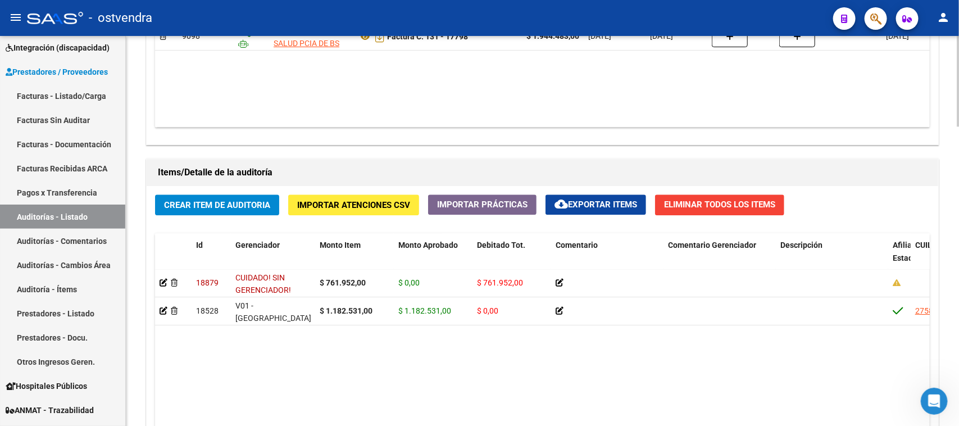
scroll to position [1124, 0]
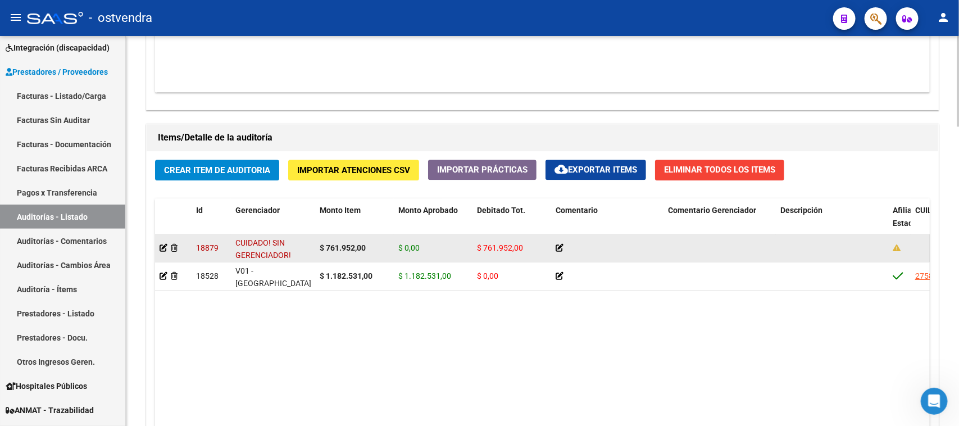
click at [266, 239] on span "CUIDADO! SIN GERENCIADOR!" at bounding box center [263, 249] width 56 height 22
drag, startPoint x: 295, startPoint y: 251, endPoint x: 236, endPoint y: 239, distance: 60.2
click at [236, 239] on div "CUIDADO! SIN GERENCIADOR!" at bounding box center [272, 249] width 75 height 24
click at [249, 248] on div "CUIDADO! SIN GERENCIADOR!" at bounding box center [272, 249] width 75 height 24
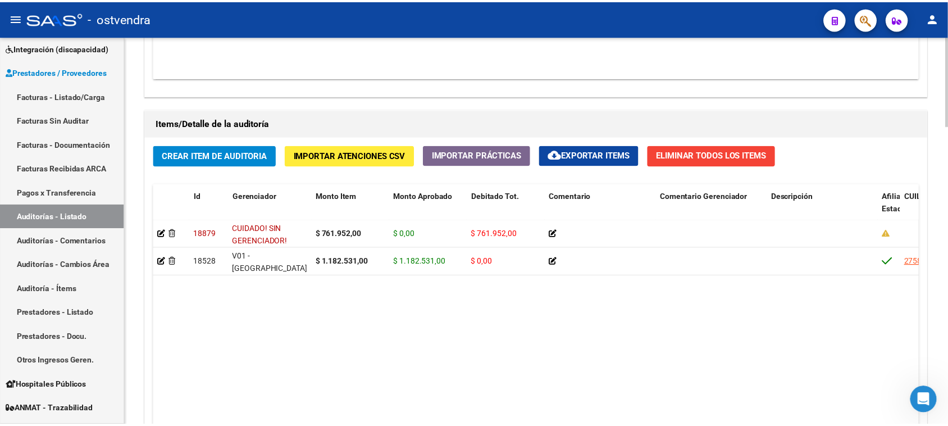
scroll to position [1151, 0]
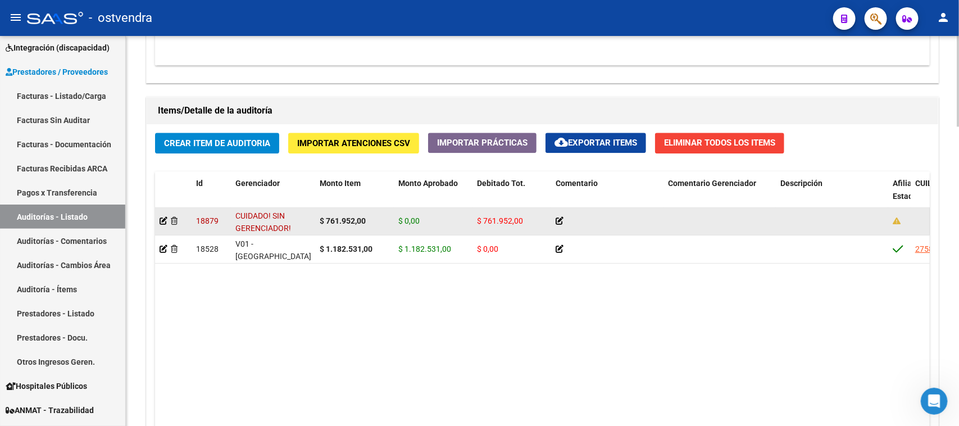
click at [489, 217] on span "$ 761.952,00" at bounding box center [500, 220] width 46 height 9
click at [424, 220] on div "$ 0,00" at bounding box center [433, 221] width 70 height 13
click at [412, 220] on span "$ 0,00" at bounding box center [408, 220] width 21 height 9
click at [162, 218] on icon at bounding box center [164, 221] width 8 height 8
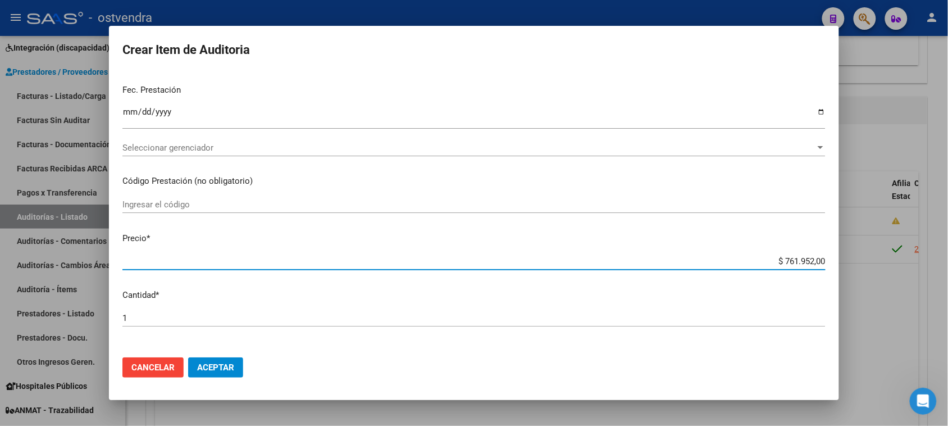
drag, startPoint x: 776, startPoint y: 337, endPoint x: 828, endPoint y: 333, distance: 51.3
click at [828, 336] on mat-dialog-content "70646719 Nro Documento CUIL Nombre Completo Fec. Prestación 2025-04-01 Ingresar…" at bounding box center [474, 210] width 730 height 277
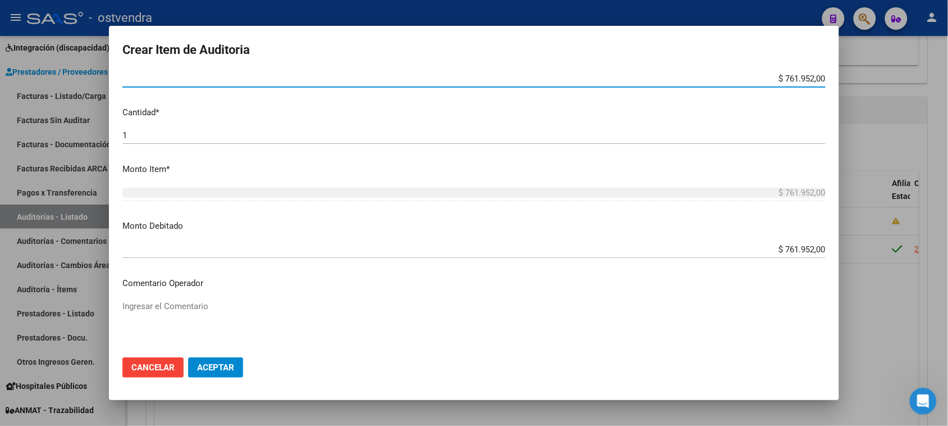
scroll to position [295, 0]
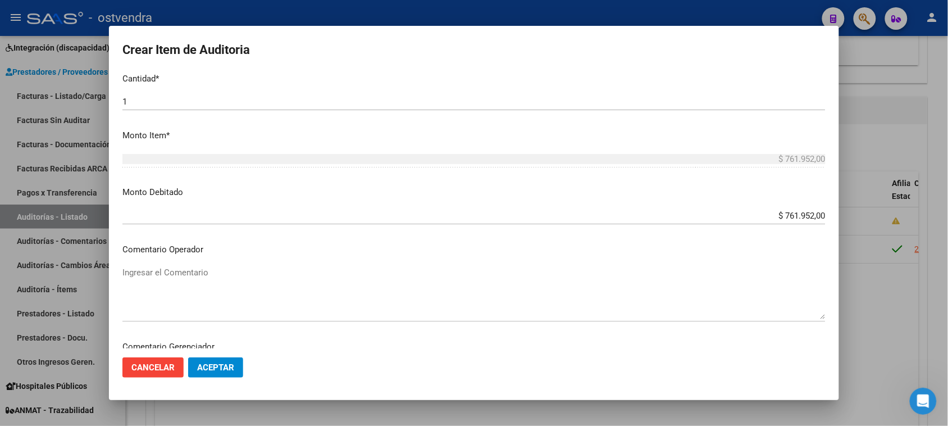
click at [765, 221] on div "$ 761.952,00 Ingresar el monto" at bounding box center [473, 215] width 703 height 17
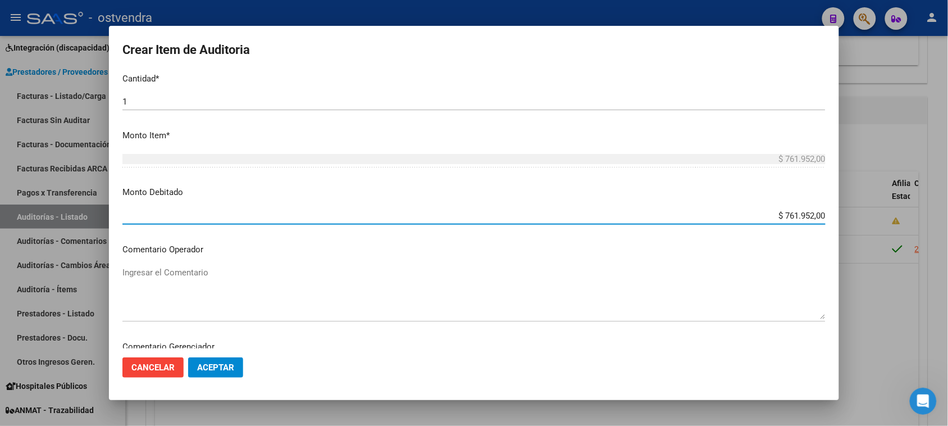
drag, startPoint x: 773, startPoint y: 210, endPoint x: 835, endPoint y: 214, distance: 62.0
click at [835, 214] on mat-dialog-content "70646719 Nro Documento CUIL Nombre Completo Fec. Prestación 2025-04-01 Ingresar…" at bounding box center [474, 210] width 730 height 277
type input "$ 0,00"
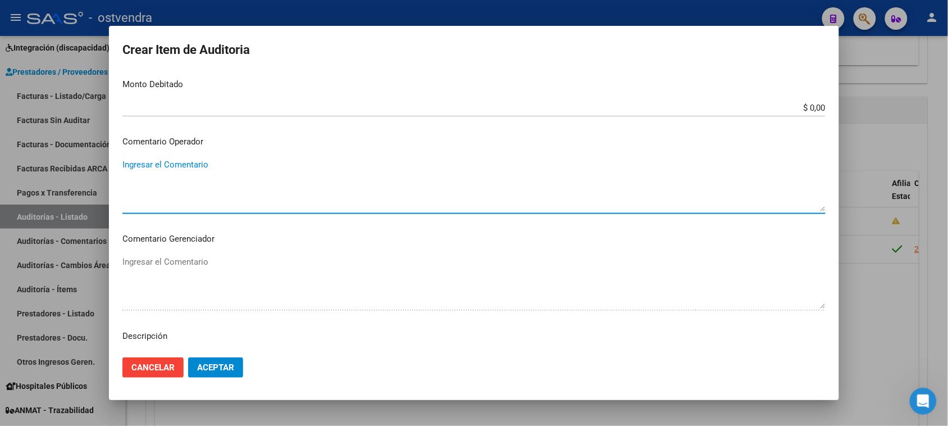
scroll to position [435, 0]
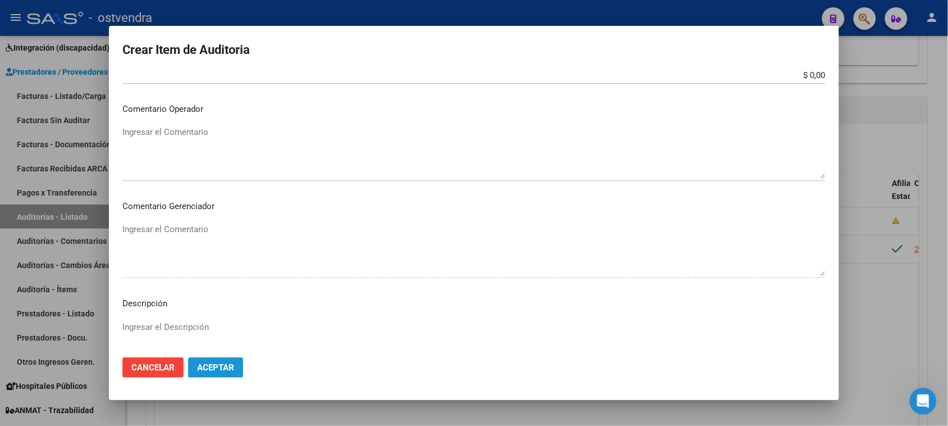
click at [221, 370] on span "Aceptar" at bounding box center [215, 367] width 37 height 10
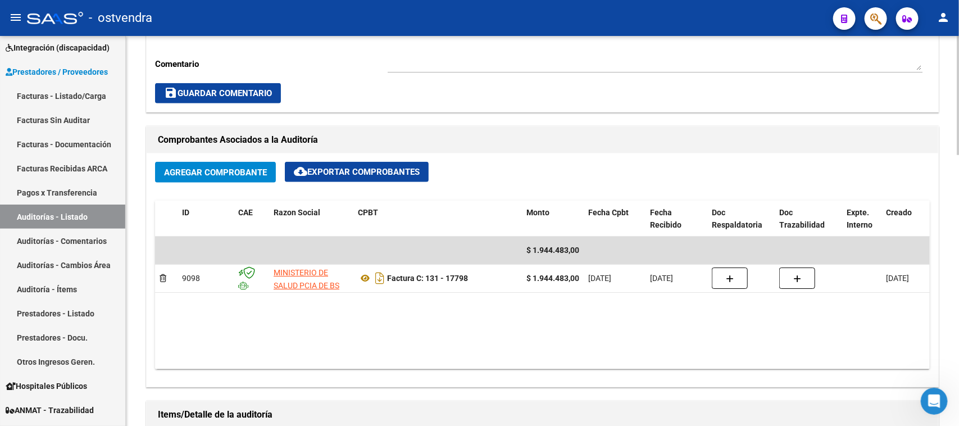
scroll to position [421, 0]
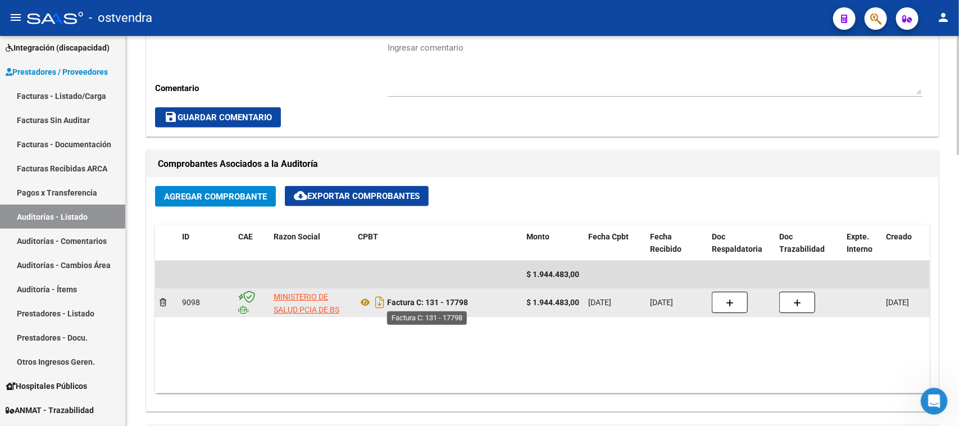
drag, startPoint x: 474, startPoint y: 299, endPoint x: 448, endPoint y: 304, distance: 25.7
click at [448, 304] on div "Factura C: 131 - 17798" at bounding box center [438, 302] width 160 height 18
copy strong "17798"
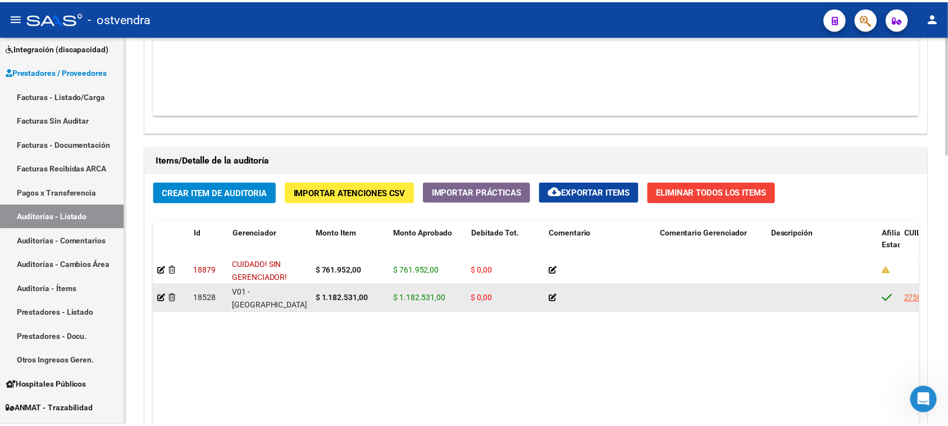
scroll to position [702, 0]
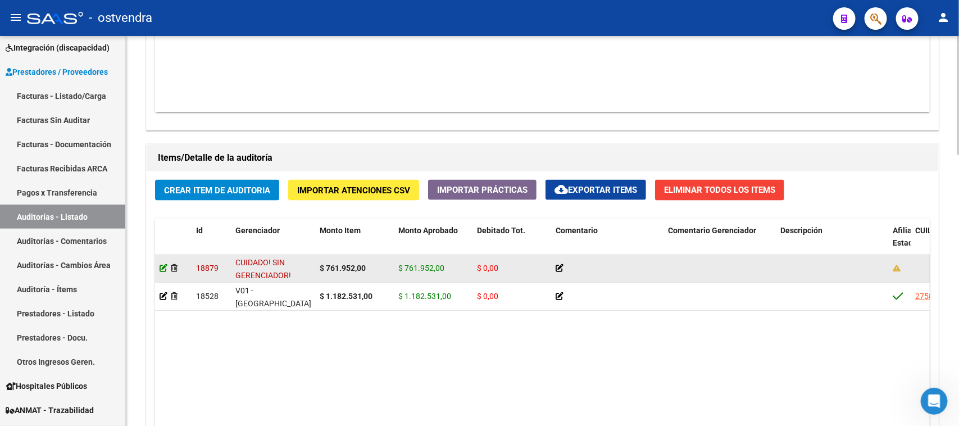
click at [163, 266] on icon at bounding box center [164, 268] width 8 height 8
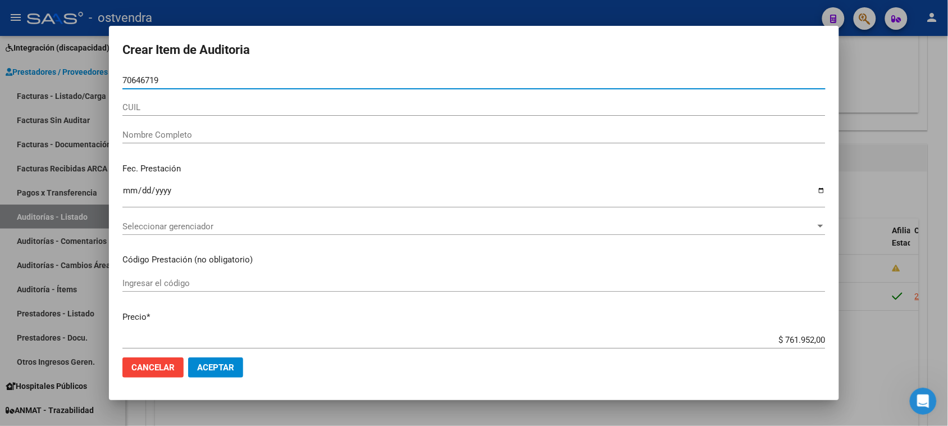
drag, startPoint x: 189, startPoint y: 80, endPoint x: 41, endPoint y: 66, distance: 149.0
click at [41, 66] on div "Crear Item de Auditoria 70646719 Nro Documento CUIL Nombre Completo Fec. Presta…" at bounding box center [474, 213] width 948 height 426
paste input "20235626927"
type input "20235626927"
drag, startPoint x: 194, startPoint y: 79, endPoint x: 82, endPoint y: 82, distance: 111.8
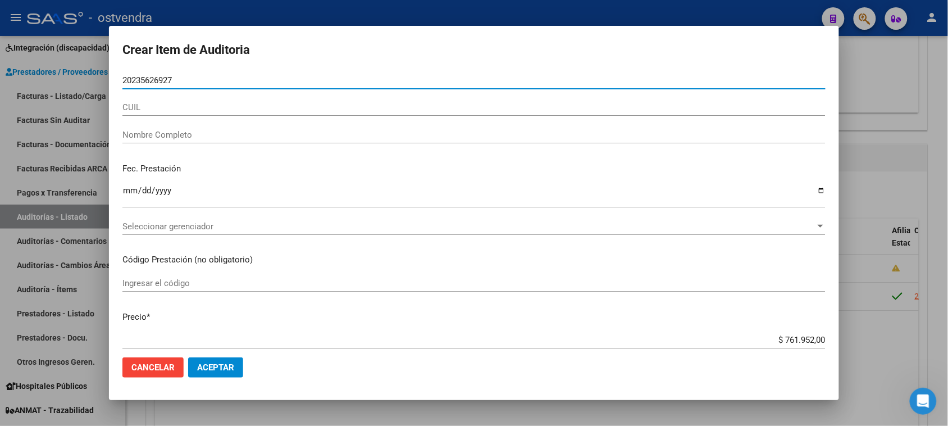
click at [82, 82] on div "Crear Item de Auditoria 20235626927 Nro Documento CUIL Nombre Completo Fec. Pre…" at bounding box center [474, 213] width 948 height 426
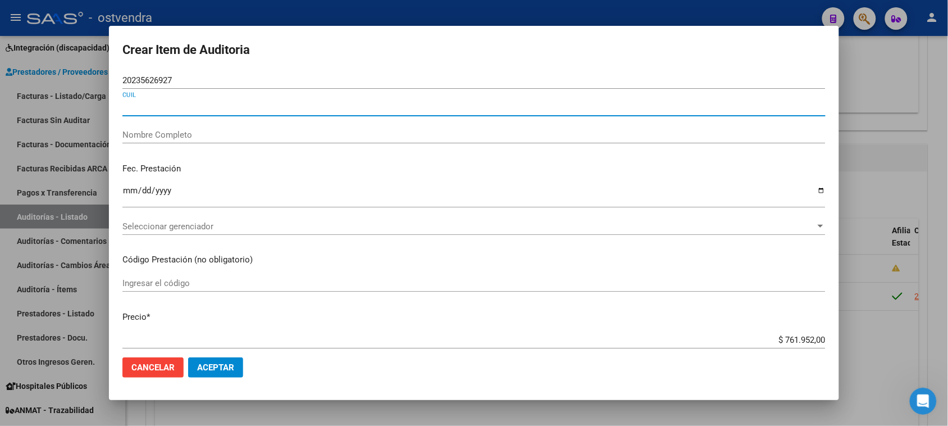
click at [159, 108] on input "CUIL" at bounding box center [473, 107] width 703 height 10
paste input "20235626927"
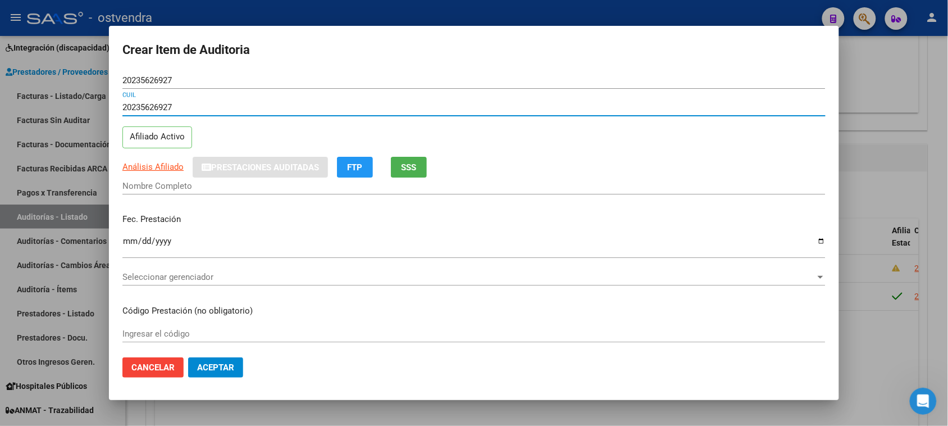
type input "20235626927"
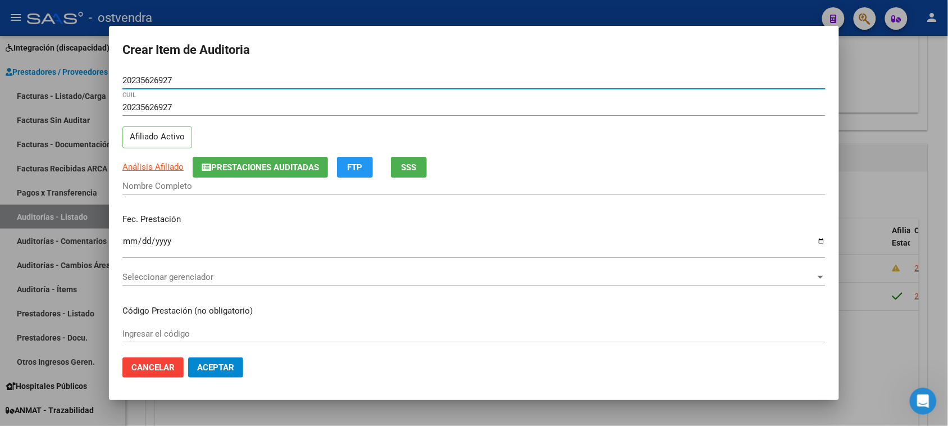
drag, startPoint x: 196, startPoint y: 79, endPoint x: 116, endPoint y: 80, distance: 79.8
click at [116, 80] on mat-dialog-content "20235626927 Nro Documento 20235626927 CUIL Afiliado Activo Análisis Afiliado Pr…" at bounding box center [474, 210] width 730 height 277
click at [133, 78] on input "20235626927" at bounding box center [473, 80] width 703 height 10
click at [176, 78] on input "235626927" at bounding box center [473, 80] width 703 height 10
type input "23562692"
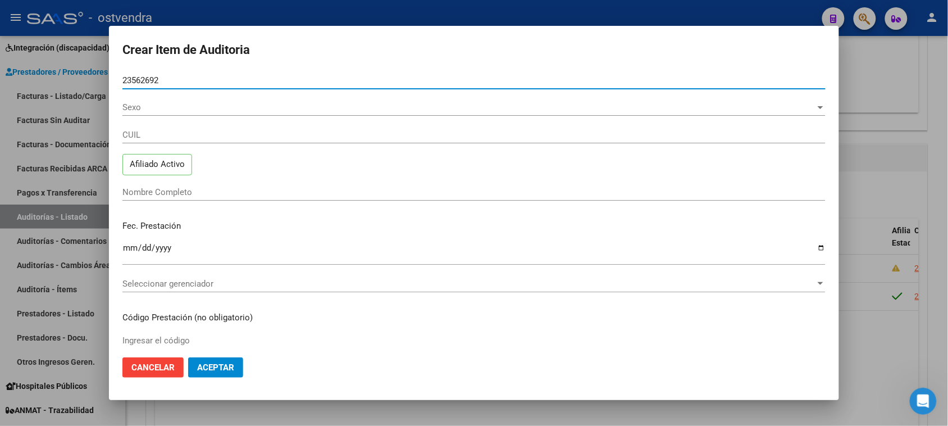
click at [186, 81] on input "23562692" at bounding box center [473, 80] width 703 height 10
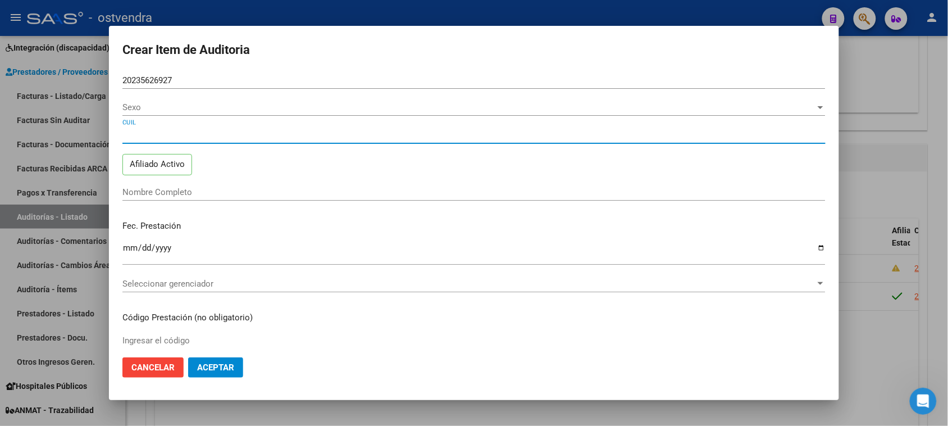
type input "70646719"
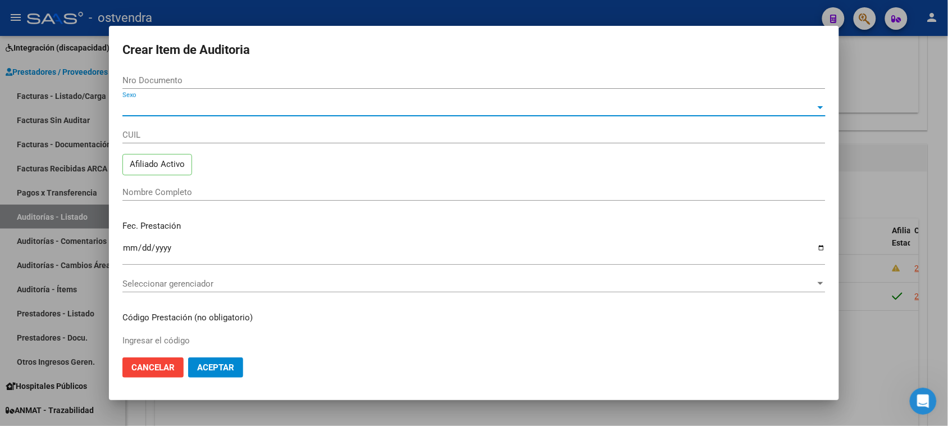
click at [158, 103] on span "Sexo" at bounding box center [468, 107] width 693 height 10
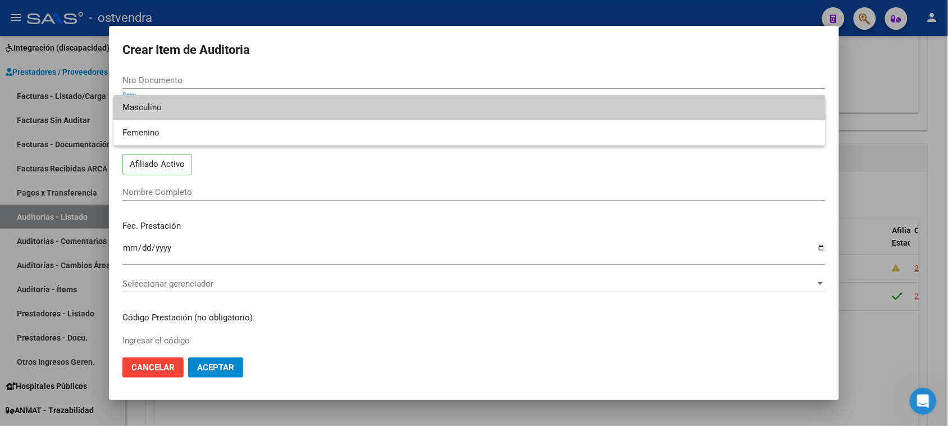
click at [194, 107] on span "Masculino" at bounding box center [469, 107] width 694 height 25
type input "20706467190"
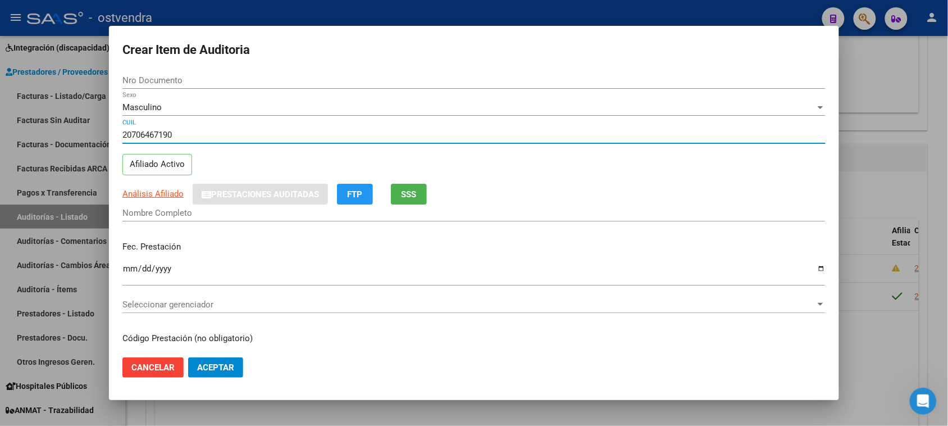
click at [198, 134] on input "20706467190" at bounding box center [473, 135] width 703 height 10
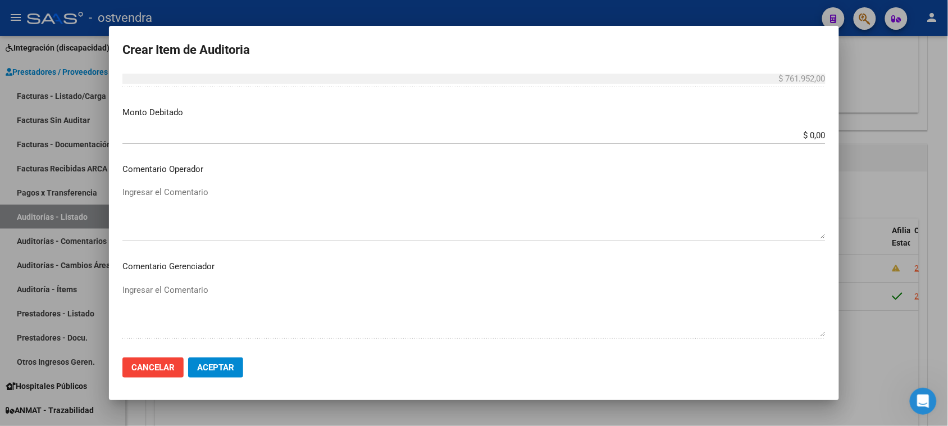
scroll to position [383, 0]
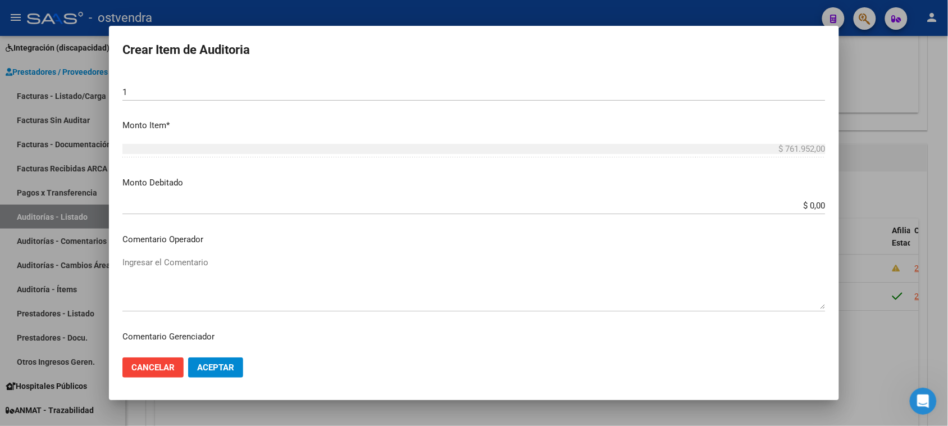
click at [220, 363] on span "Aceptar" at bounding box center [215, 367] width 37 height 10
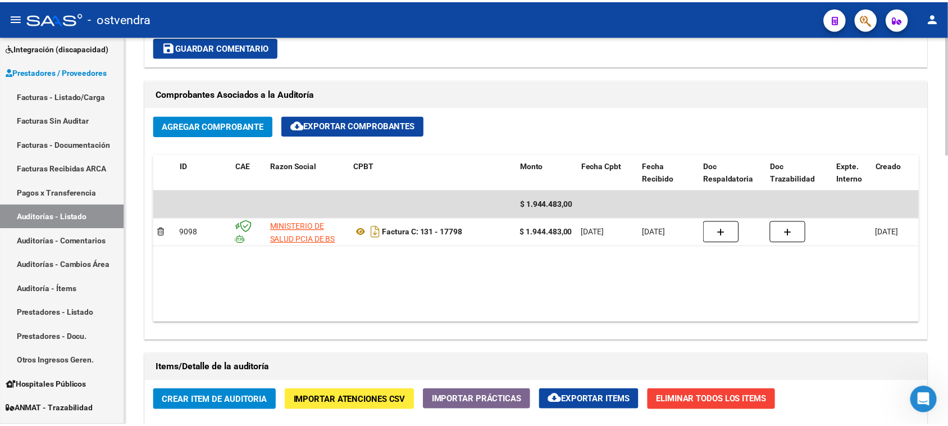
scroll to position [773, 0]
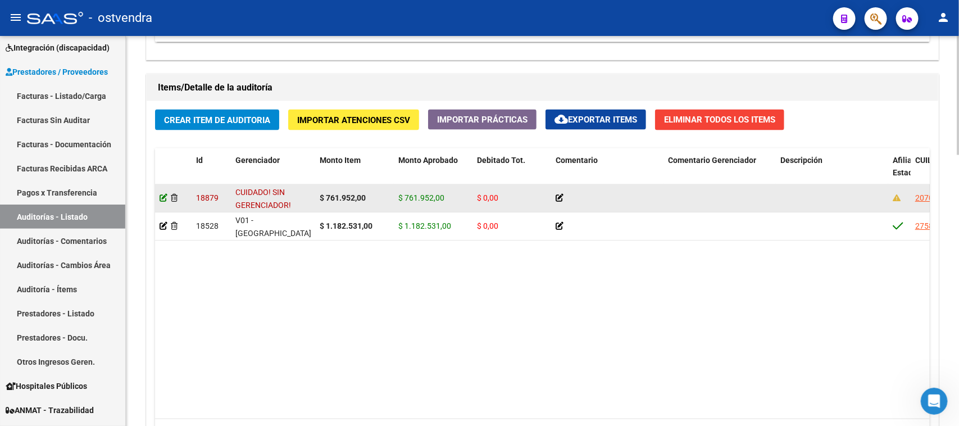
click at [160, 195] on icon at bounding box center [164, 198] width 8 height 8
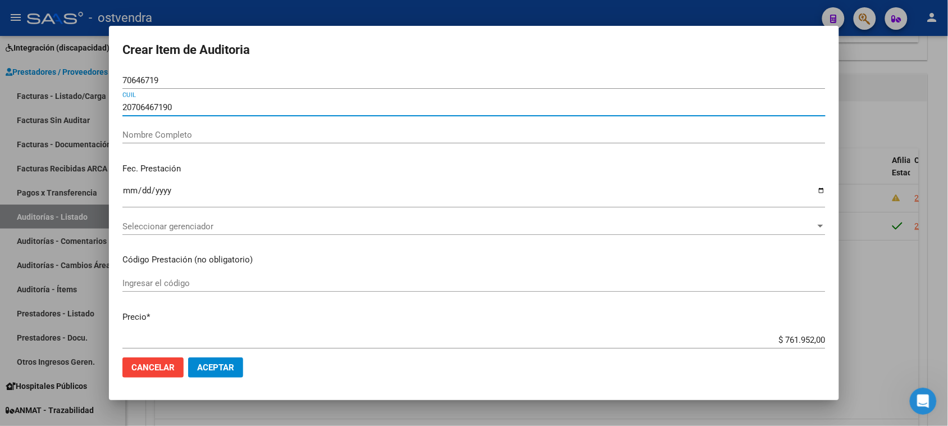
click at [178, 110] on input "20706467190" at bounding box center [473, 107] width 703 height 10
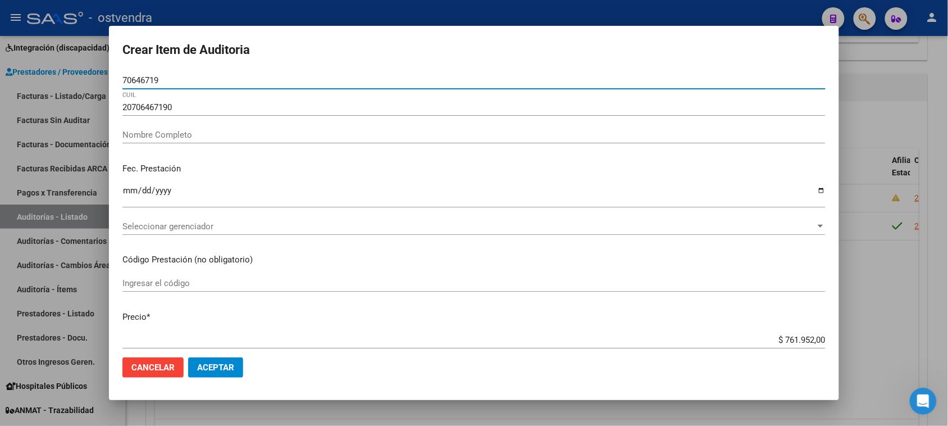
drag, startPoint x: 190, startPoint y: 79, endPoint x: 54, endPoint y: 80, distance: 136.0
click at [54, 81] on div "Crear Item de Auditoria 70646719 Nro Documento 20706467190 CUIL Nombre Completo…" at bounding box center [474, 213] width 948 height 426
click at [54, 81] on div at bounding box center [474, 213] width 948 height 426
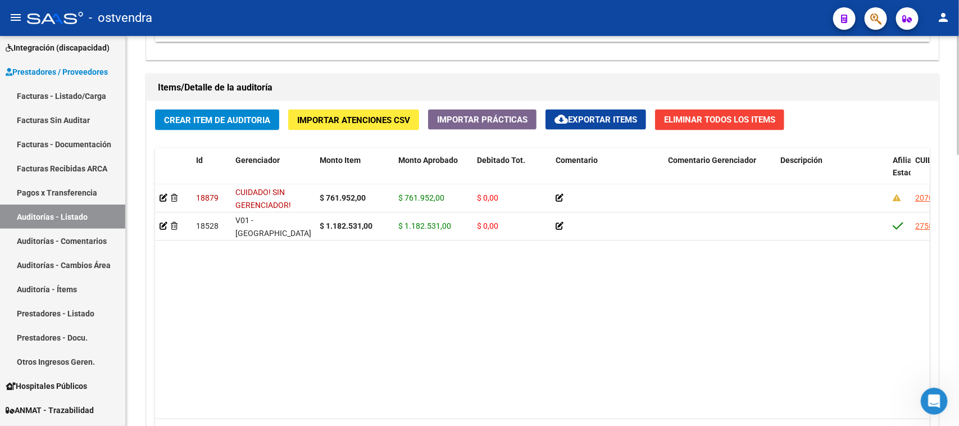
click at [389, 334] on datatable-body "18879 CUIDADO! SIN GERENCIADOR! $ 761.952,00 $ 761.952,00 $ 0,00 20706467190 70…" at bounding box center [542, 301] width 775 height 234
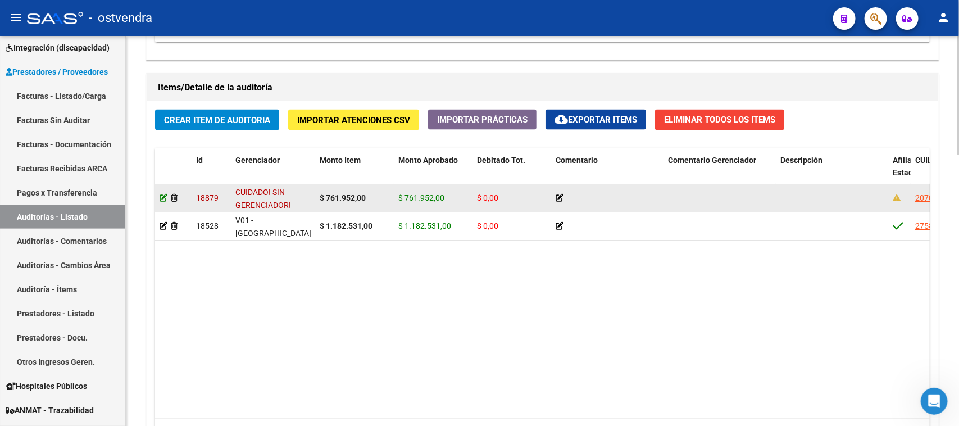
click at [161, 198] on icon at bounding box center [164, 198] width 8 height 8
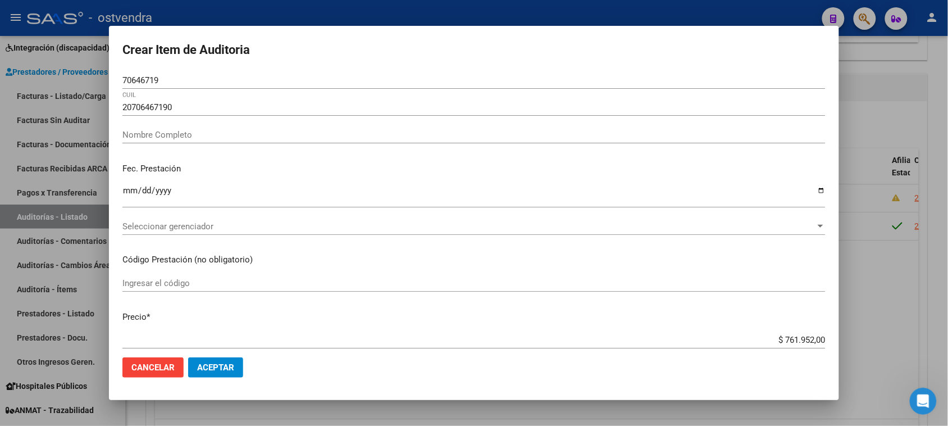
drag, startPoint x: 196, startPoint y: 71, endPoint x: 172, endPoint y: 75, distance: 23.8
click at [172, 75] on div "70646719 Nro Documento" at bounding box center [473, 80] width 703 height 17
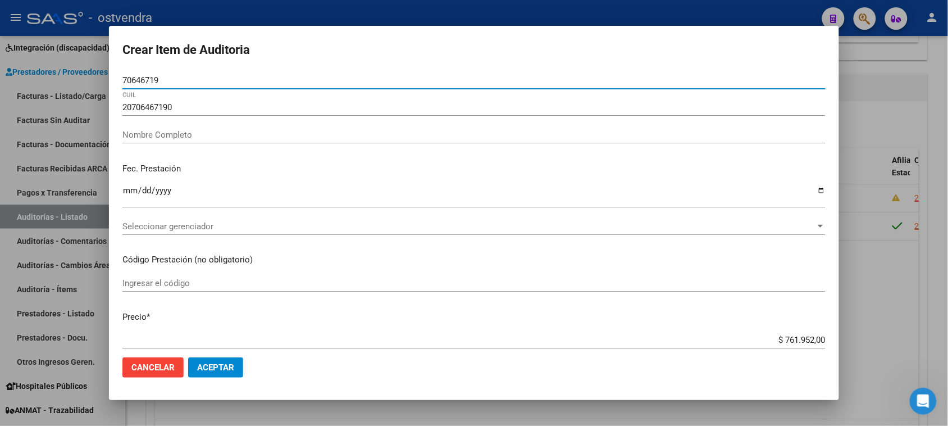
drag, startPoint x: 172, startPoint y: 79, endPoint x: 73, endPoint y: 65, distance: 99.9
click at [73, 65] on div "Crear Item de Auditoria 70646719 Nro Documento 20706467190 CUIL Nombre Completo…" at bounding box center [474, 213] width 948 height 426
paste input "23562692"
type input "23562692"
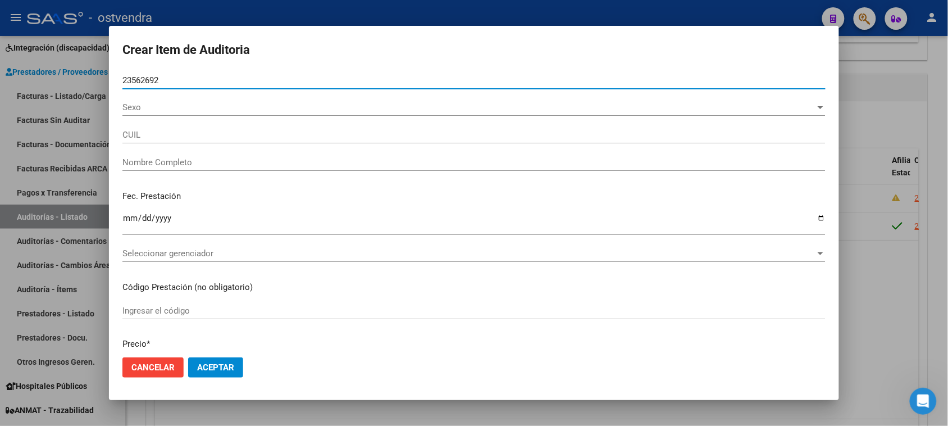
type input "23562692"
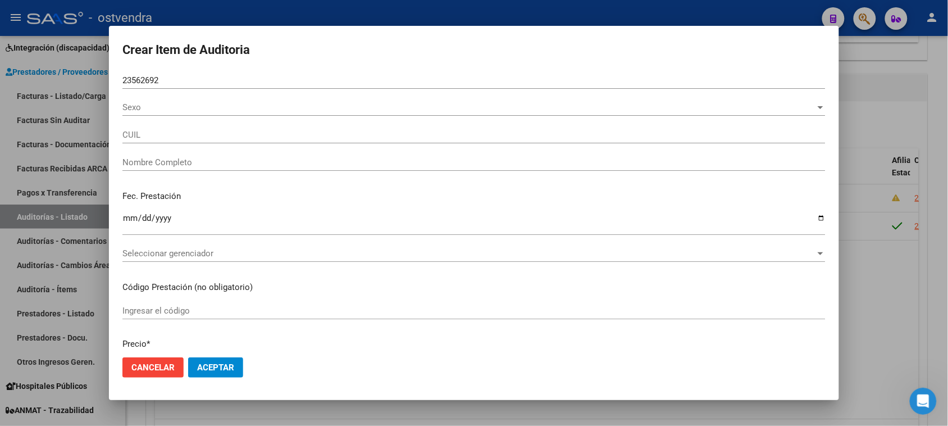
click at [163, 102] on div "Sexo Sexo" at bounding box center [473, 107] width 703 height 17
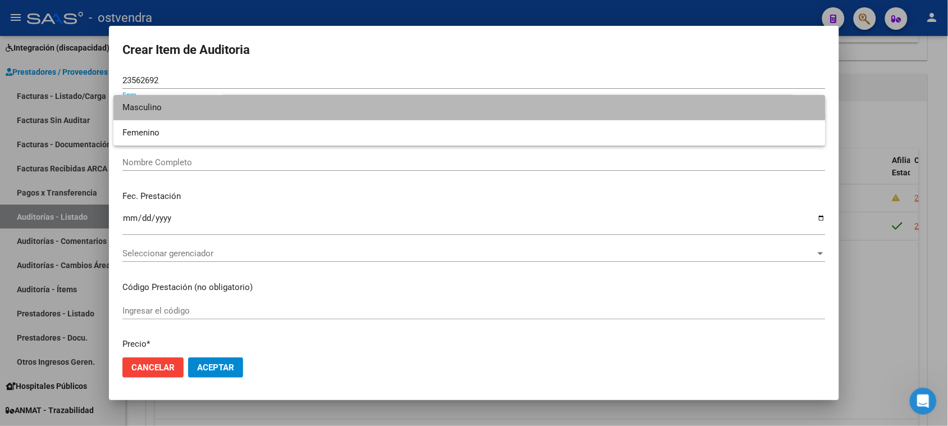
click at [167, 107] on span "Masculino" at bounding box center [469, 107] width 694 height 25
type input "20235626927"
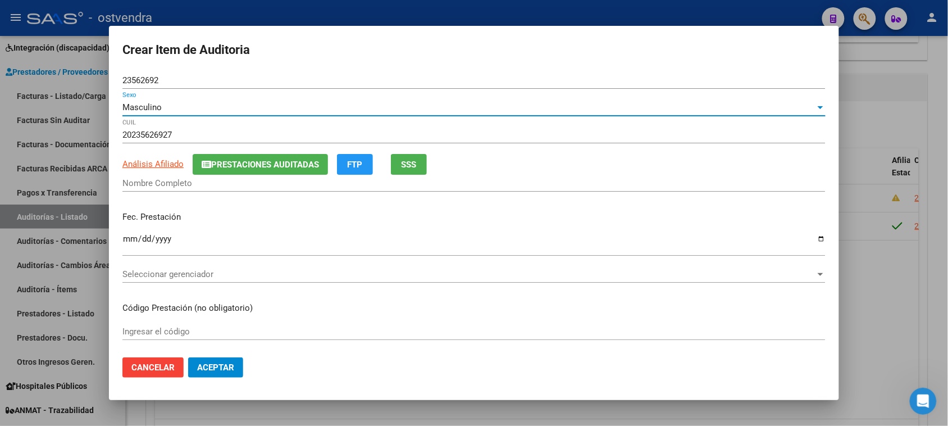
click at [221, 368] on span "Aceptar" at bounding box center [215, 367] width 37 height 10
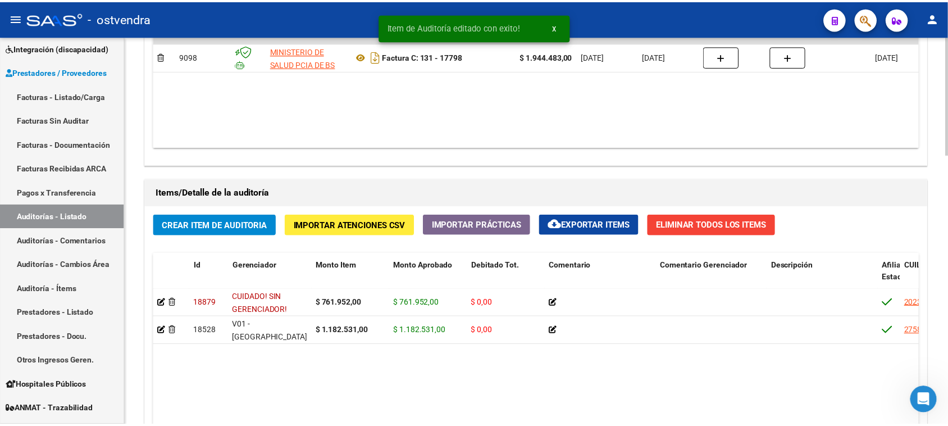
scroll to position [702, 0]
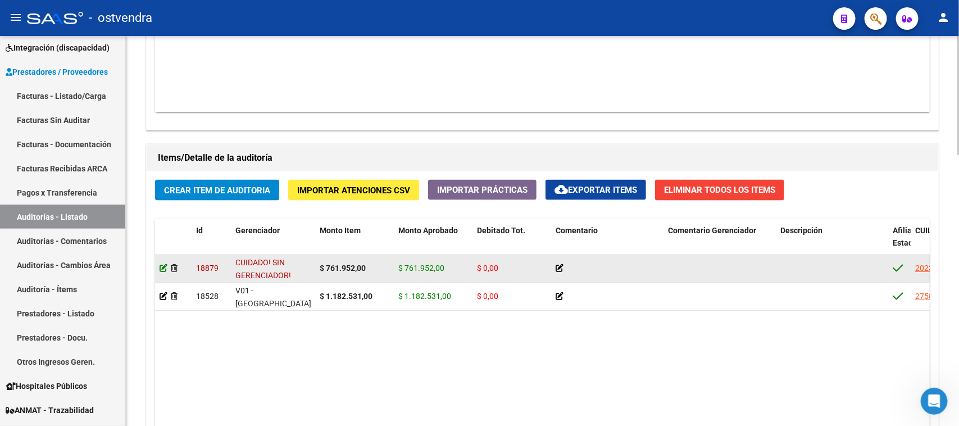
click at [161, 269] on icon at bounding box center [164, 268] width 8 height 8
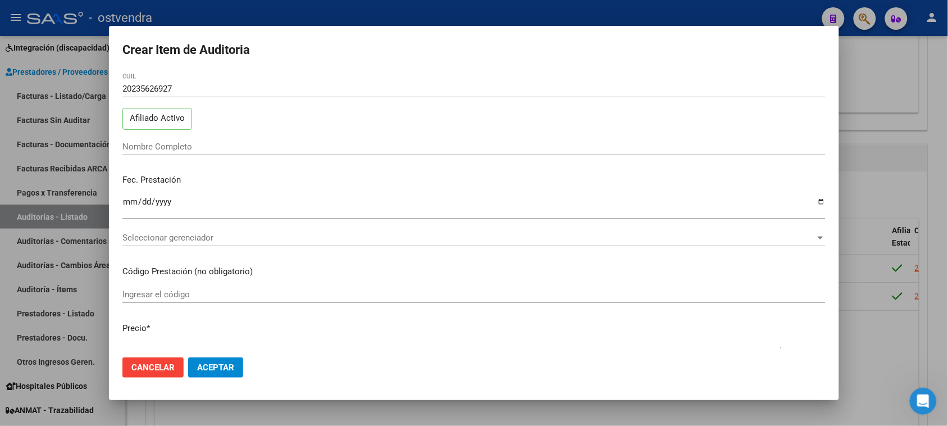
scroll to position [0, 0]
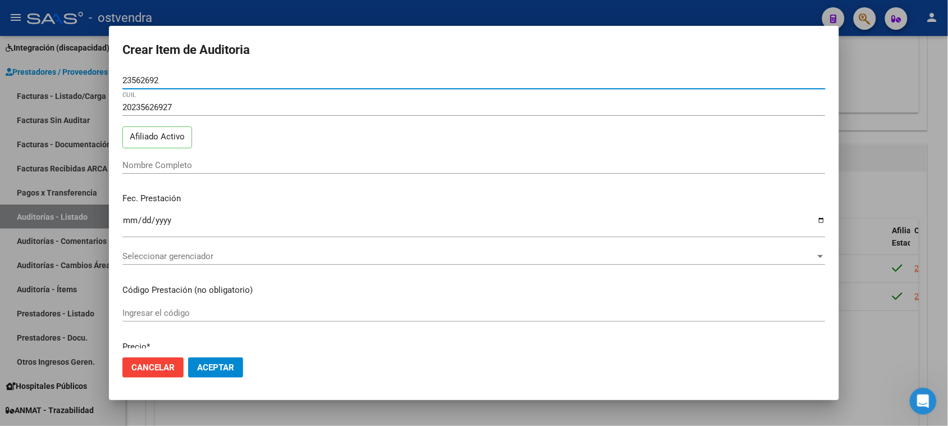
click at [199, 164] on input "Nombre Completo" at bounding box center [473, 165] width 703 height 10
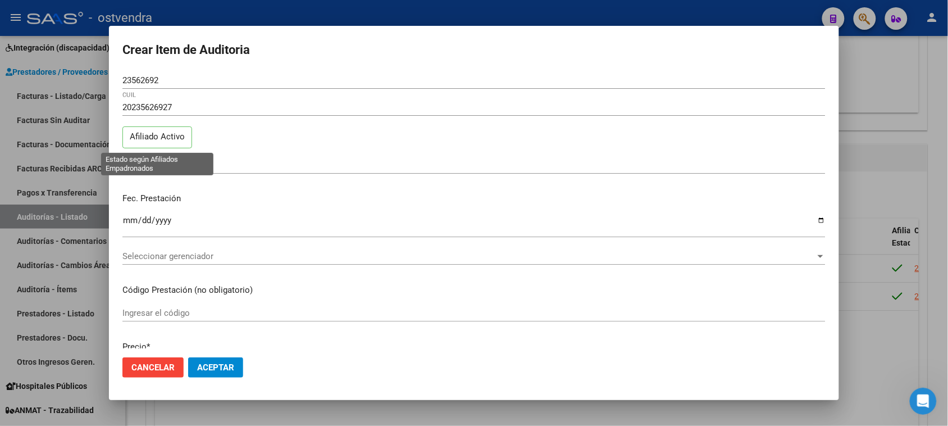
click at [175, 137] on p "Afiliado Activo" at bounding box center [157, 137] width 70 height 22
click at [219, 157] on div "Nombre Completo" at bounding box center [473, 165] width 703 height 17
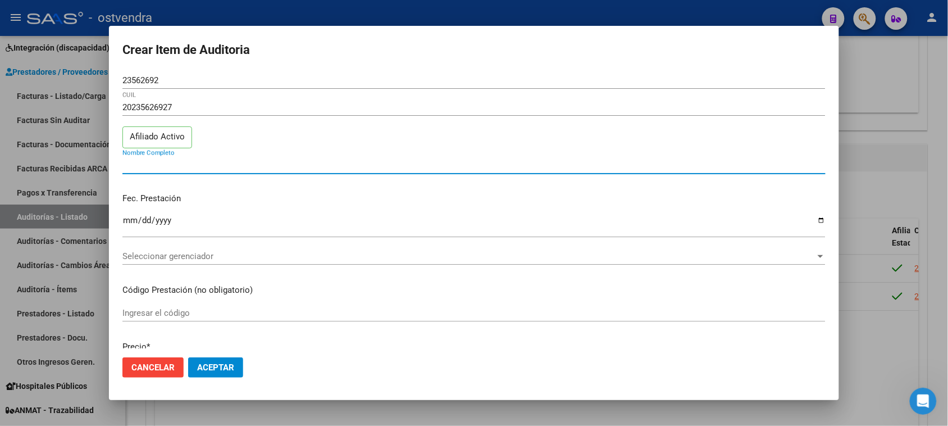
click at [169, 257] on span "Seleccionar gerenciador" at bounding box center [468, 256] width 693 height 10
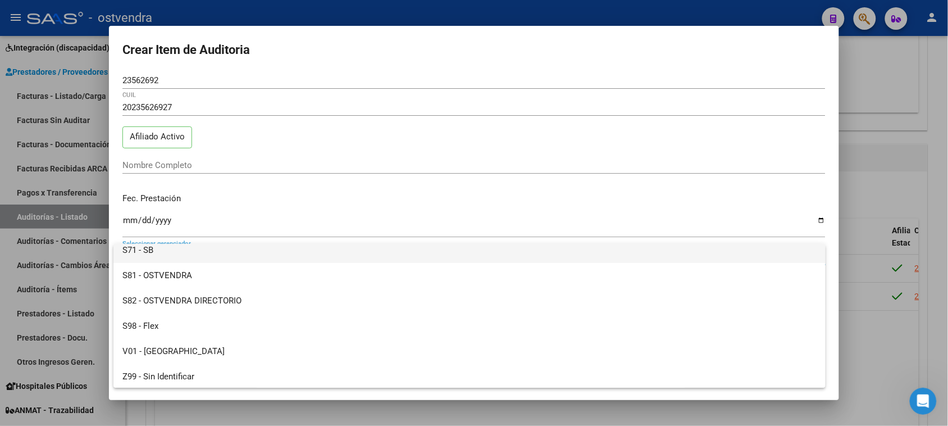
scroll to position [83, 0]
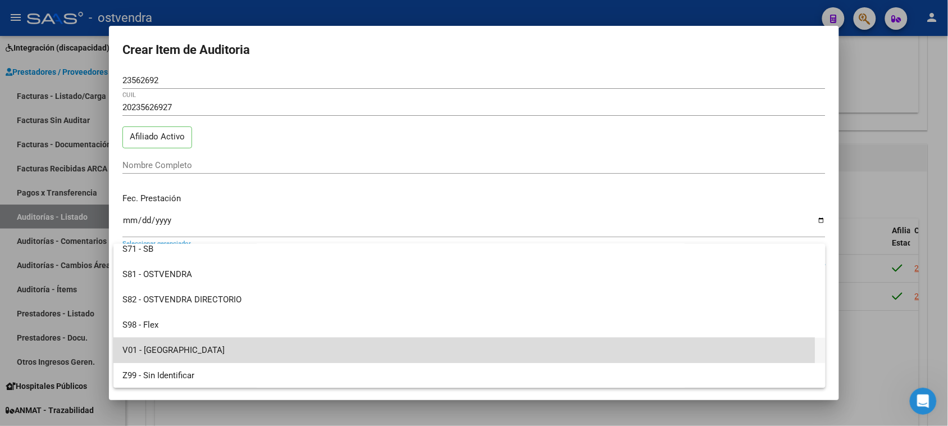
click at [157, 350] on span "V01 - [GEOGRAPHIC_DATA]" at bounding box center [469, 350] width 694 height 25
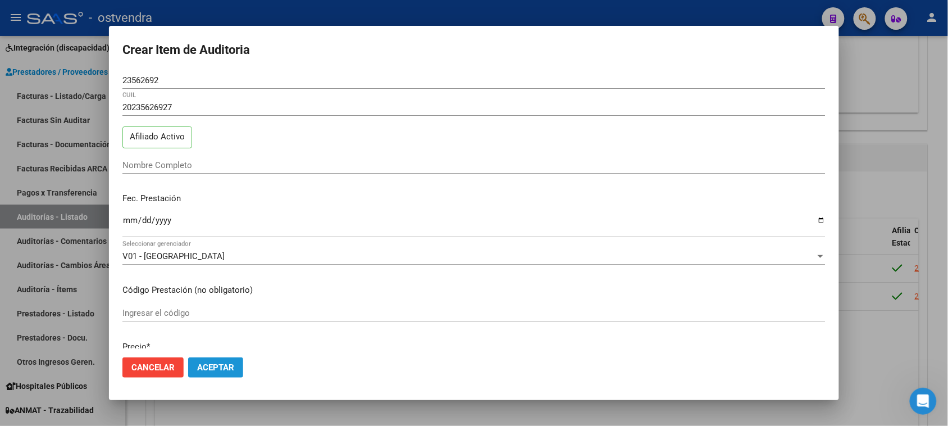
click at [235, 367] on button "Aceptar" at bounding box center [215, 367] width 55 height 20
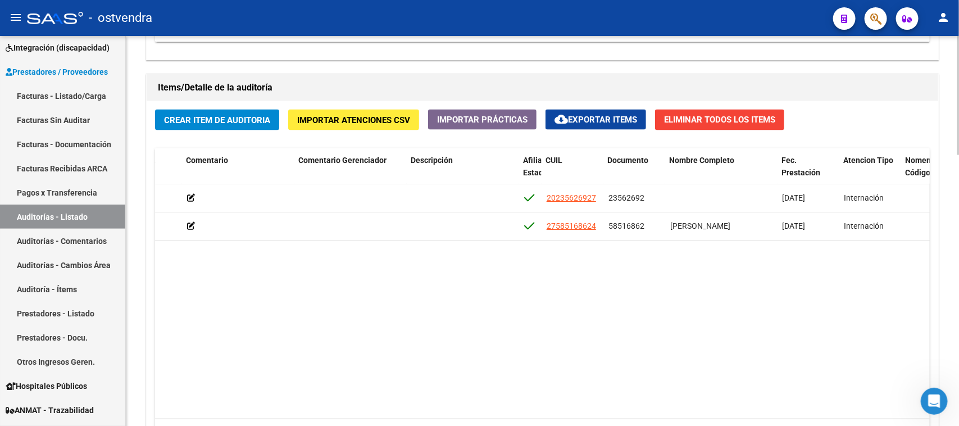
scroll to position [0, 369]
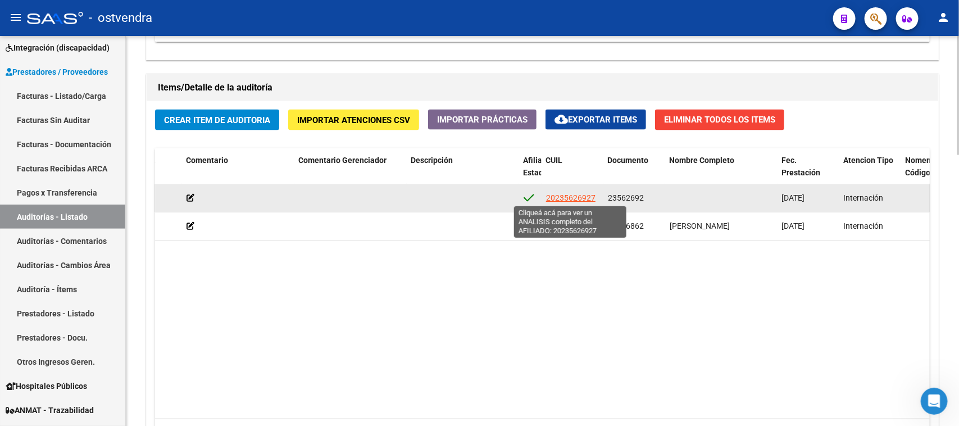
click at [568, 193] on span "20235626927" at bounding box center [570, 197] width 49 height 9
type textarea "20235626927"
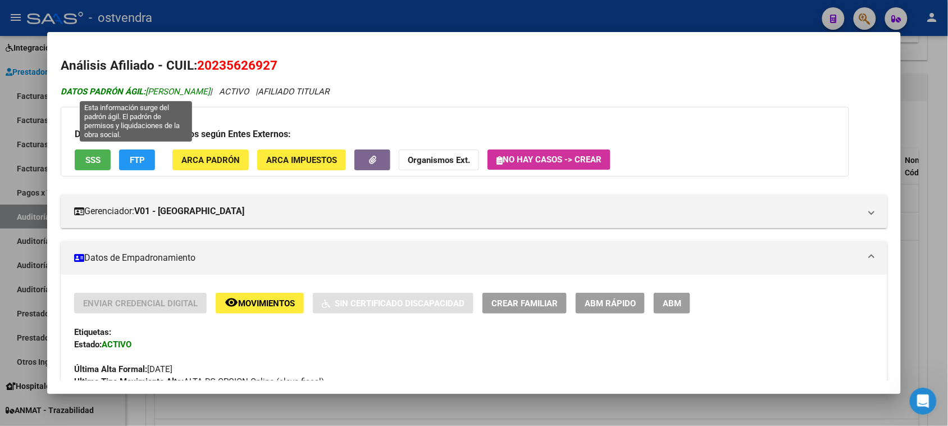
drag, startPoint x: 147, startPoint y: 93, endPoint x: 215, endPoint y: 93, distance: 68.0
click at [210, 93] on span "DATOS PADRÓN ÁGIL: RAMOS JOSE LUIS" at bounding box center [135, 92] width 149 height 10
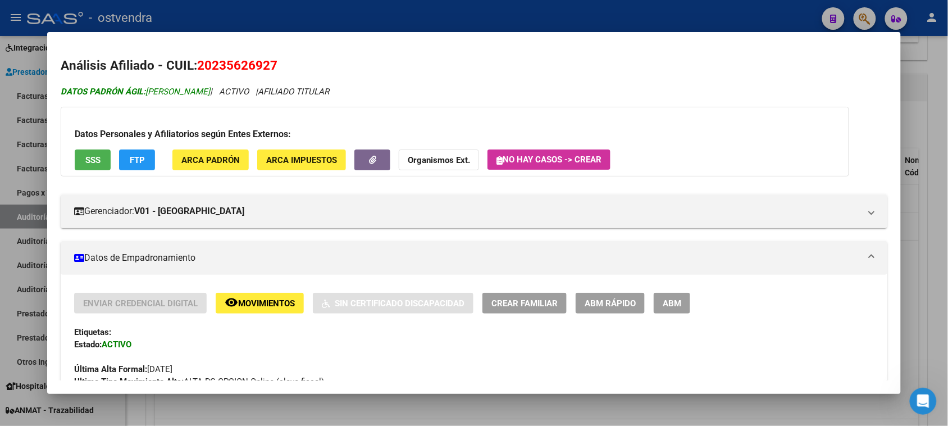
click at [210, 96] on span "DATOS PADRÓN ÁGIL: RAMOS JOSE LUIS" at bounding box center [135, 92] width 149 height 10
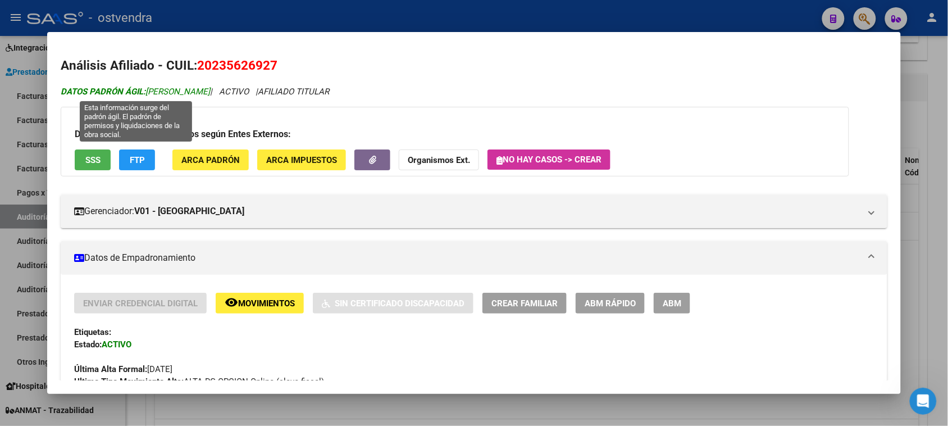
drag, startPoint x: 216, startPoint y: 92, endPoint x: 144, endPoint y: 90, distance: 71.9
click at [144, 90] on icon "DATOS PADRÓN ÁGIL: RAMOS JOSE LUIS | ACTIVO | AFILIADO TITULAR" at bounding box center [195, 92] width 269 height 10
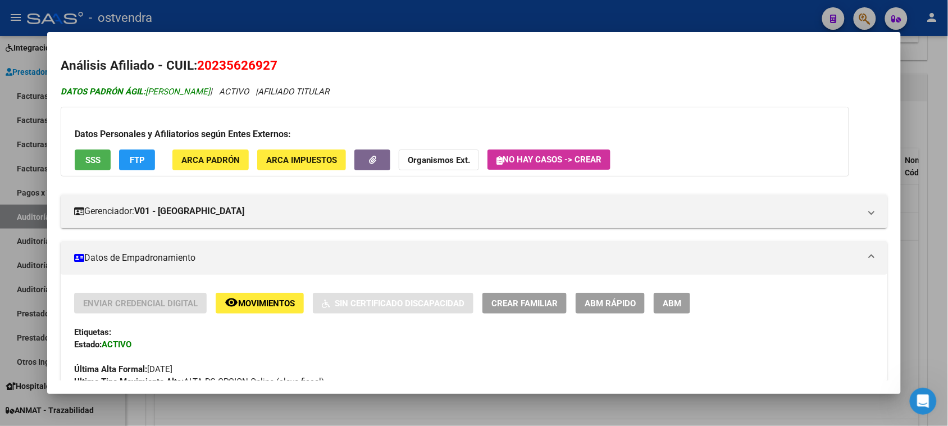
copy span "RAMOS JOSE LUIS"
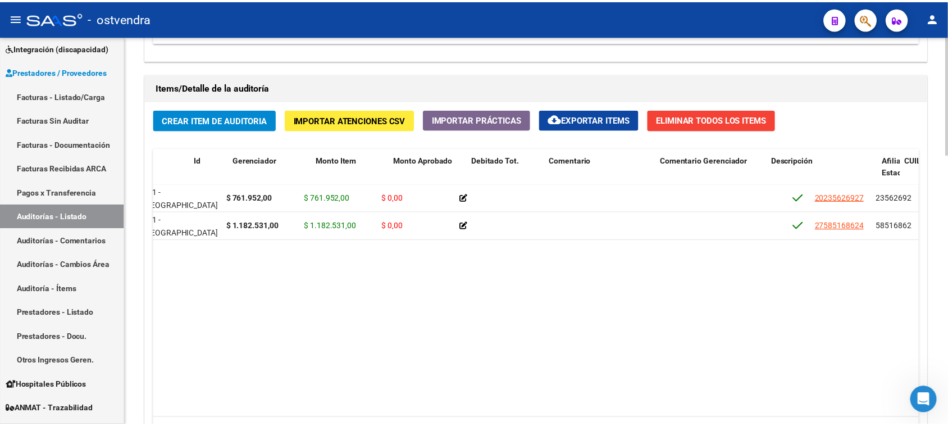
scroll to position [0, 0]
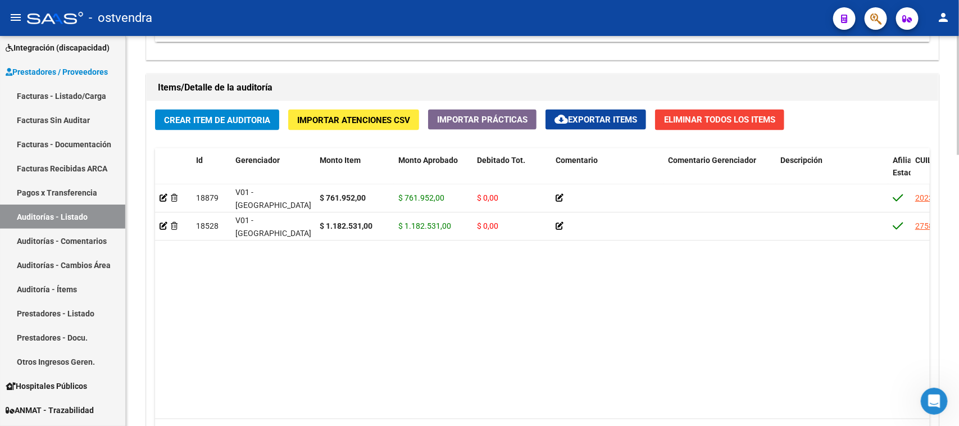
click at [320, 405] on datatable-body "18879 V01 - Viasano $ 761.952,00 $ 761.952,00 $ 0,00 20235626927 23562692 01/04…" at bounding box center [542, 301] width 775 height 234
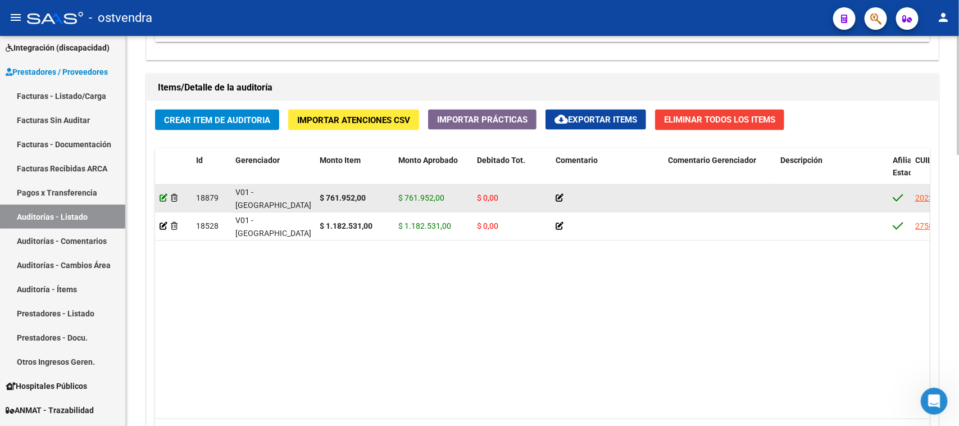
click at [160, 197] on icon at bounding box center [164, 198] width 8 height 8
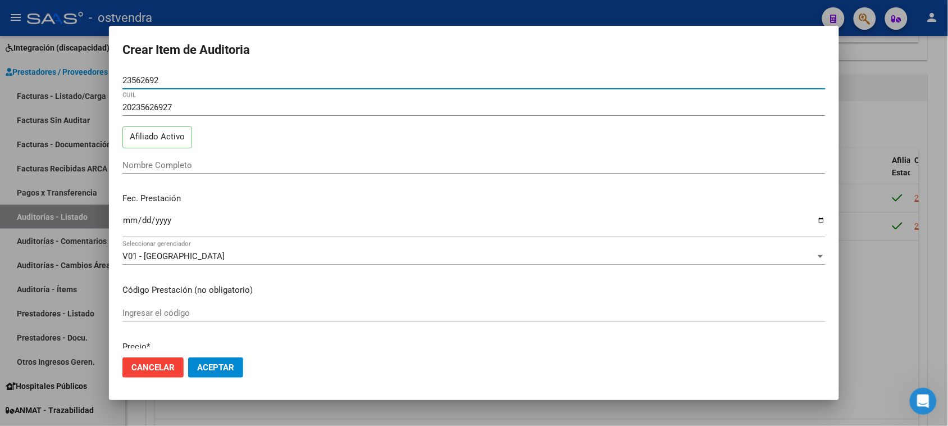
click at [183, 166] on input "Nombre Completo" at bounding box center [473, 165] width 703 height 10
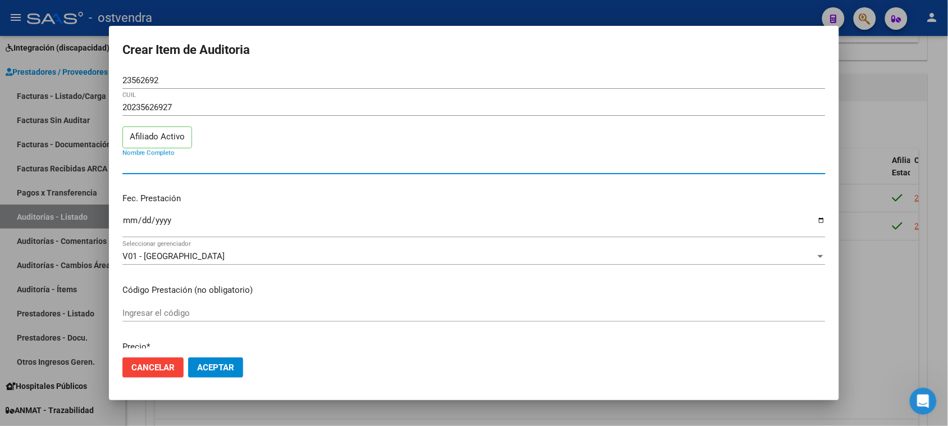
paste input "RAMOS JOSE LUIS"
type input "RAMOS JOSE LUIS"
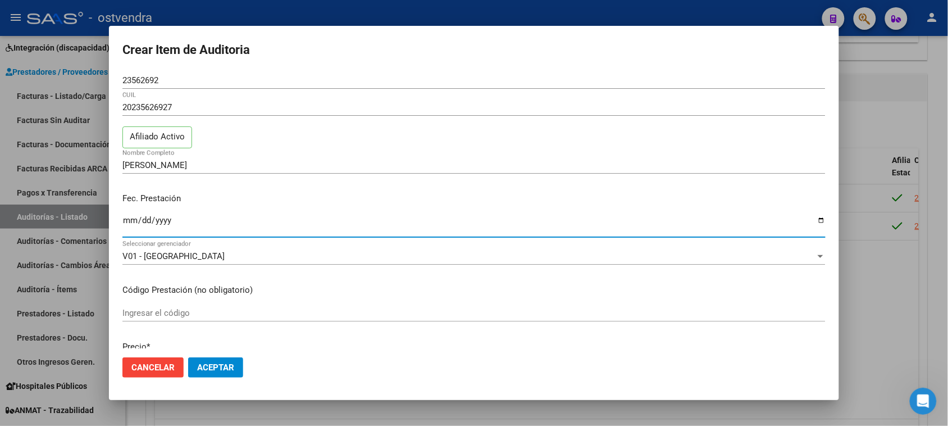
click at [231, 371] on span "Aceptar" at bounding box center [215, 367] width 37 height 10
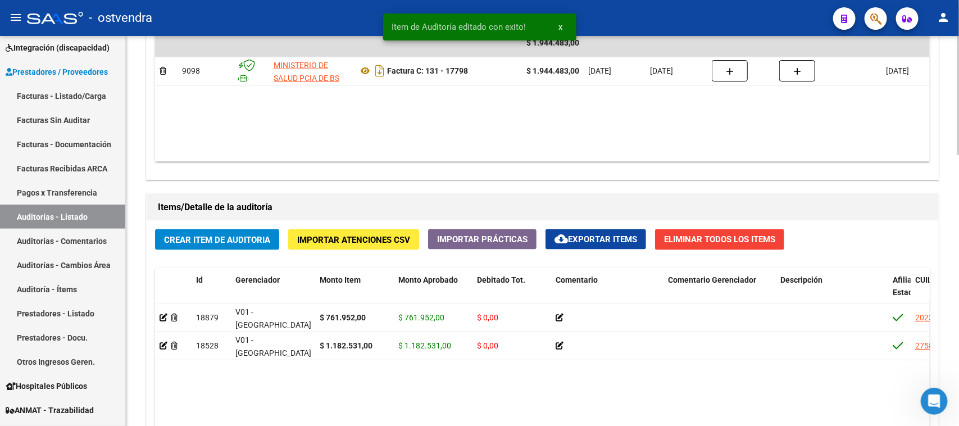
scroll to position [889, 0]
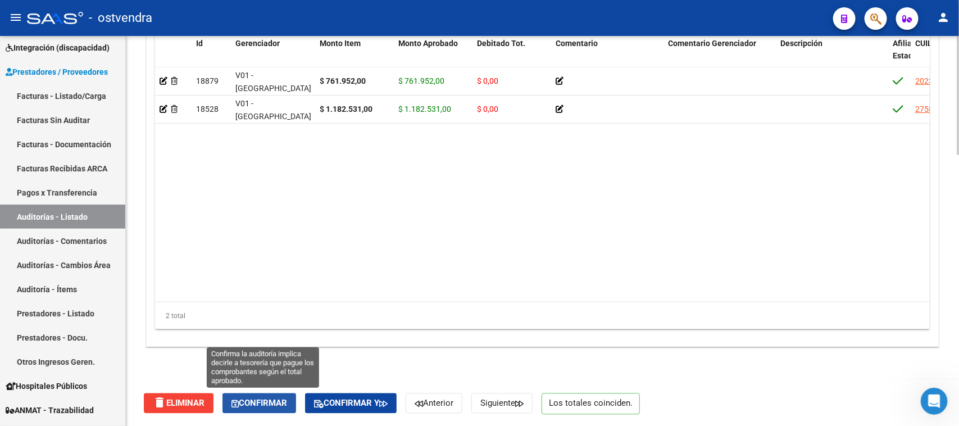
click at [267, 405] on span "Confirmar" at bounding box center [259, 403] width 56 height 10
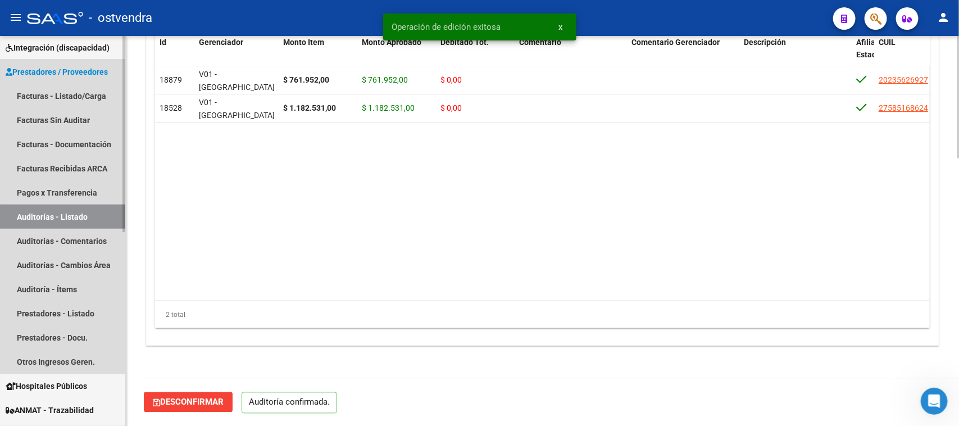
click at [83, 210] on link "Auditorías - Listado" at bounding box center [62, 217] width 125 height 24
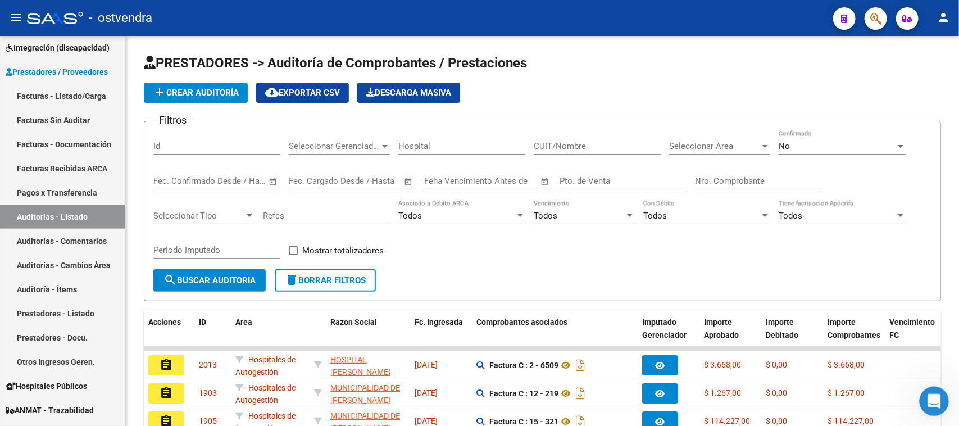
click at [940, 402] on div "Abrir Intercom Messenger" at bounding box center [932, 399] width 37 height 37
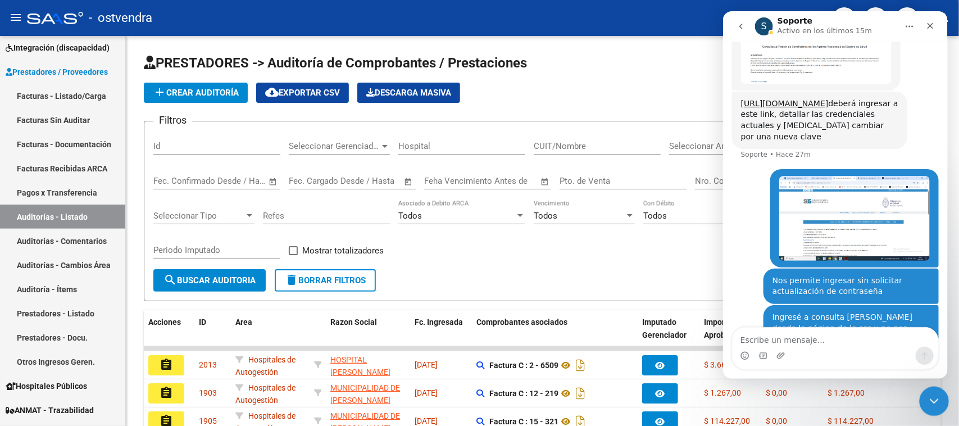
scroll to position [590, 0]
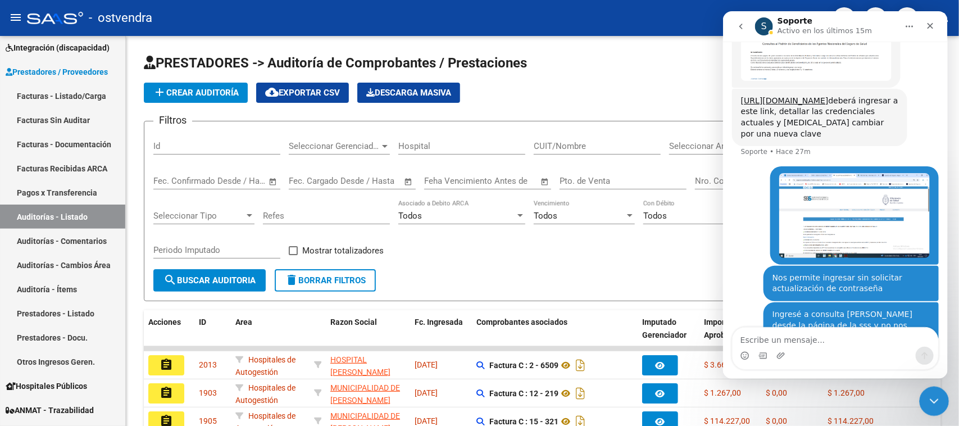
click at [929, 408] on div "Cerrar Intercom Messenger" at bounding box center [932, 399] width 27 height 27
click at [933, 401] on icon "Cerrar Intercom Messenger" at bounding box center [932, 399] width 13 height 13
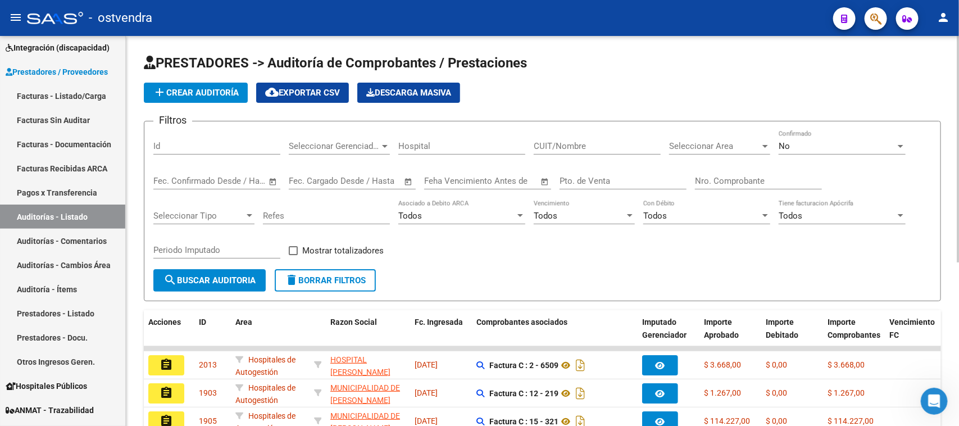
click at [828, 281] on form "Filtros Id Seleccionar Gerenciador Seleccionar Gerenciador Hospital CUIT/Nombre…" at bounding box center [542, 211] width 797 height 180
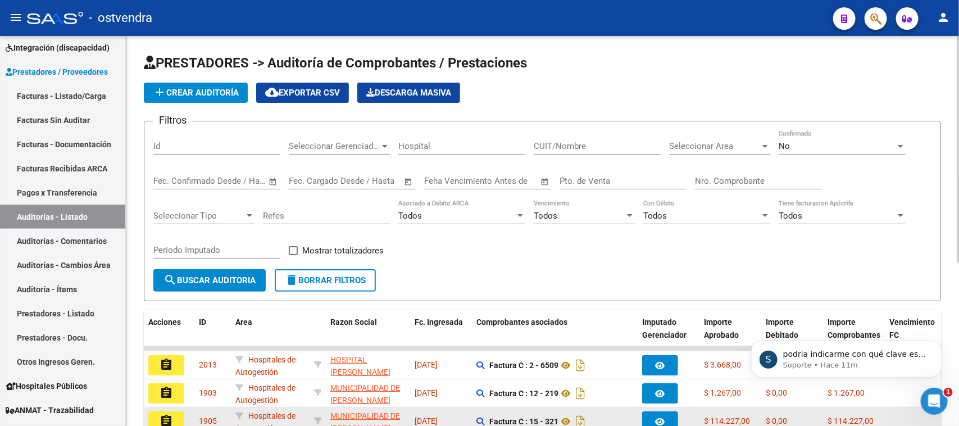
scroll to position [0, 0]
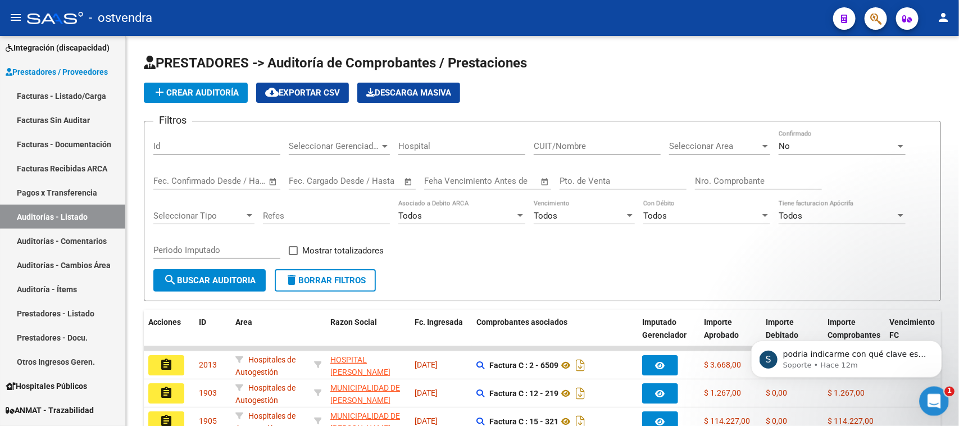
click at [938, 400] on icon "Abrir Intercom Messenger" at bounding box center [933, 399] width 19 height 19
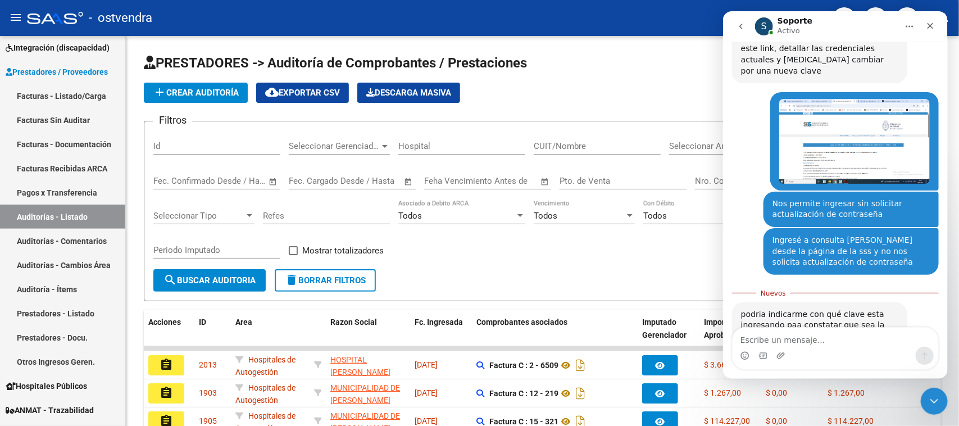
scroll to position [653, 0]
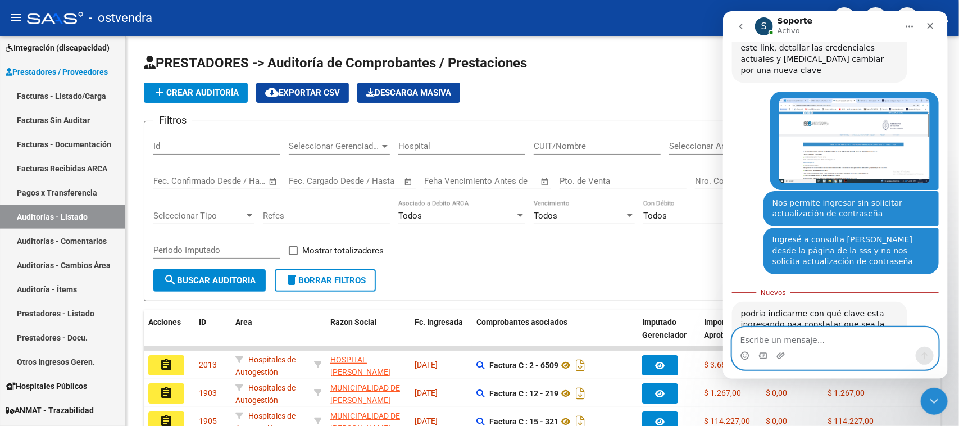
click at [805, 335] on textarea "Escribe un mensaje..." at bounding box center [835, 337] width 206 height 19
paste textarea "Escribe un mensaje..."
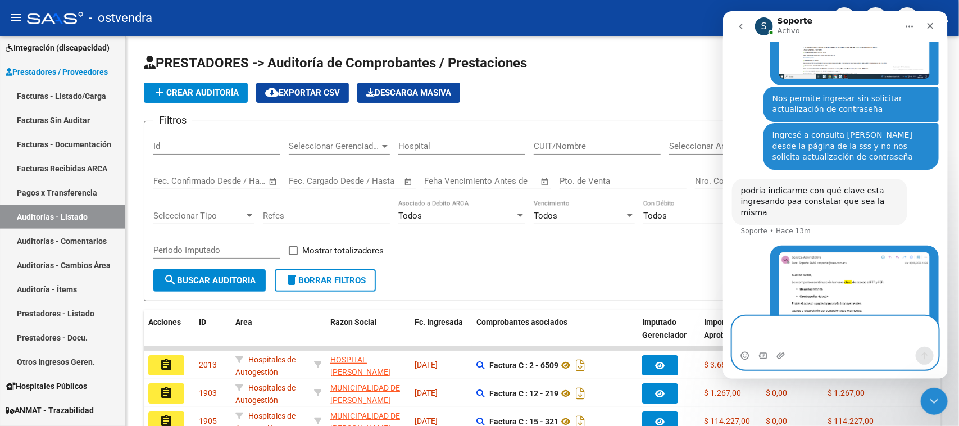
scroll to position [769, 0]
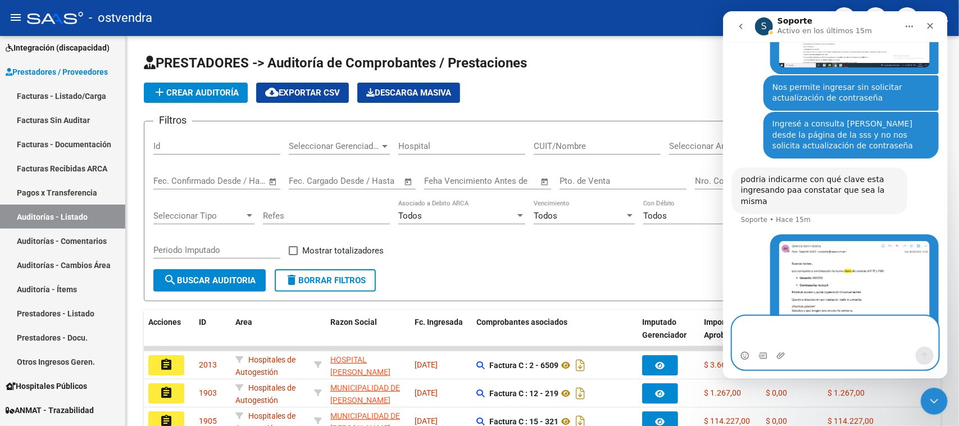
paste textarea "Escribe un mensaje..."
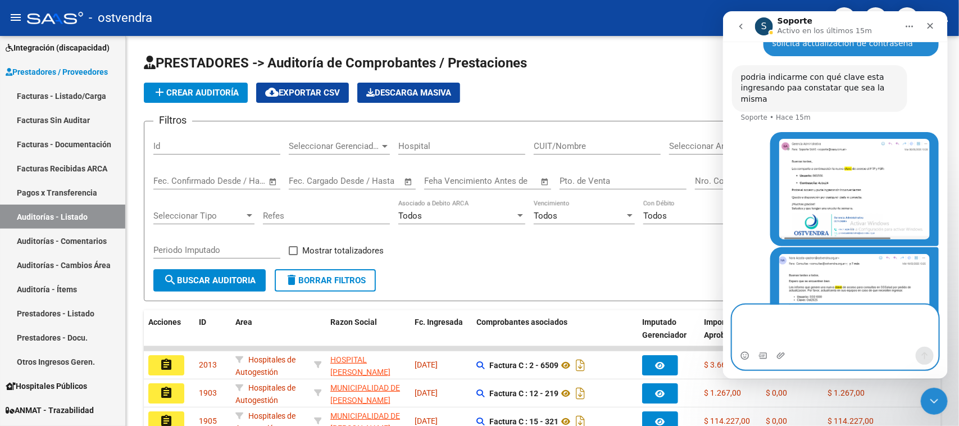
scroll to position [882, 0]
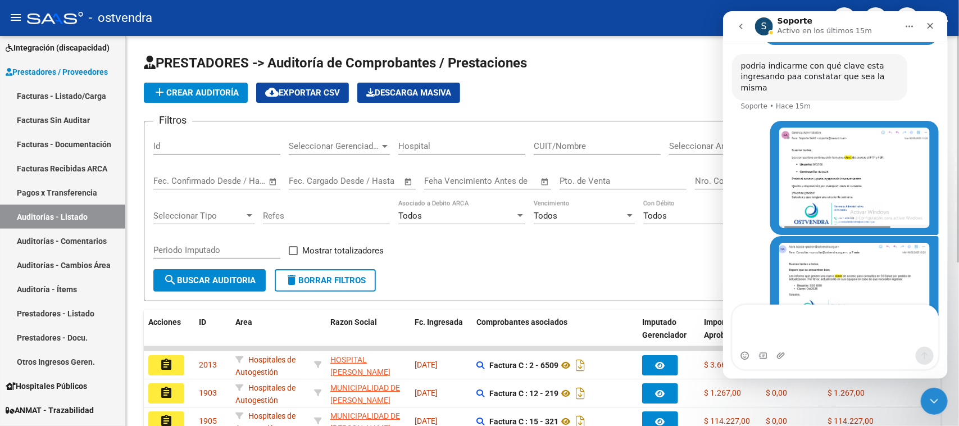
click at [621, 56] on h1 "PRESTADORES -> Auditoría de Comprobantes / Prestaciones" at bounding box center [542, 64] width 797 height 20
click at [928, 396] on icon "Cerrar Intercom Messenger" at bounding box center [932, 399] width 13 height 13
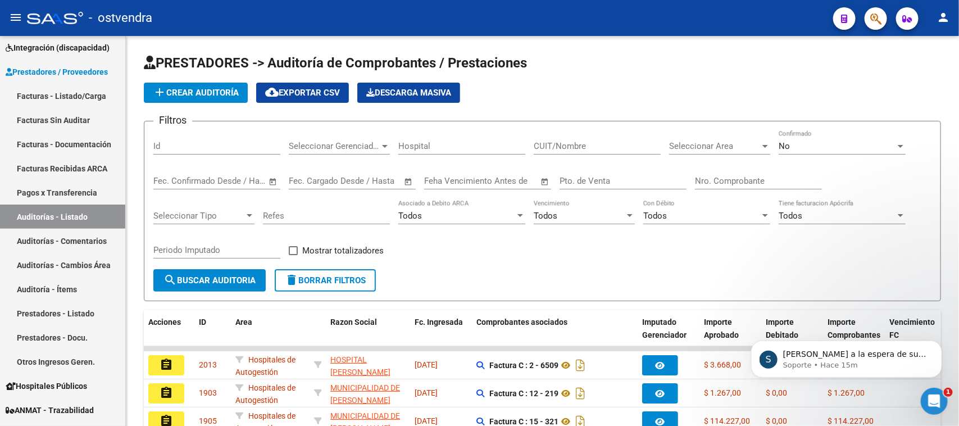
scroll to position [1015, 0]
click at [942, 401] on div "Abrir Intercom Messenger" at bounding box center [932, 399] width 37 height 37
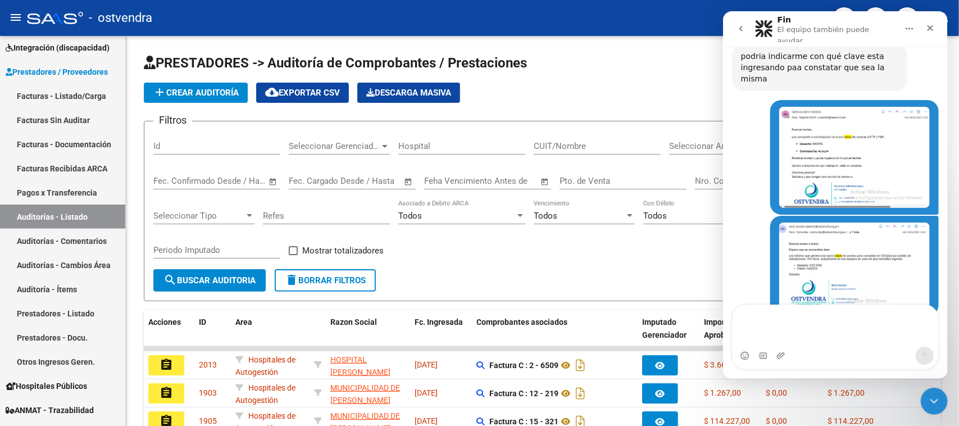
scroll to position [892, 0]
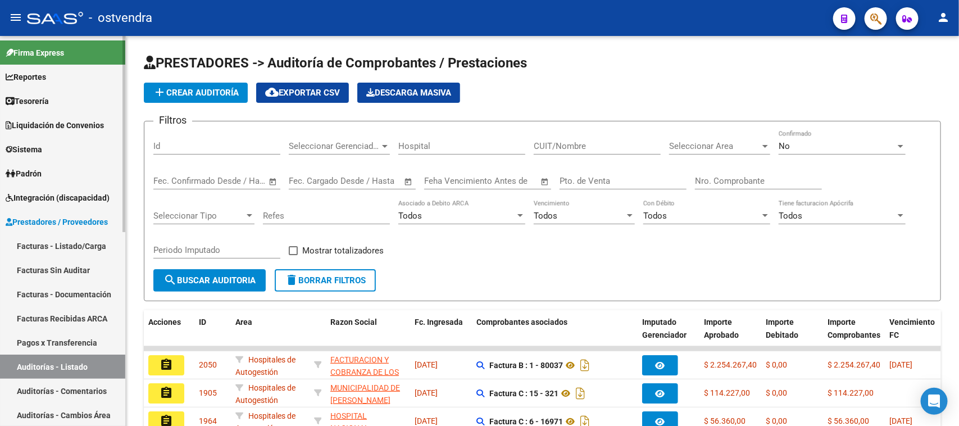
click at [90, 364] on link "Auditorías - Listado" at bounding box center [62, 367] width 125 height 24
